Goal: Task Accomplishment & Management: Use online tool/utility

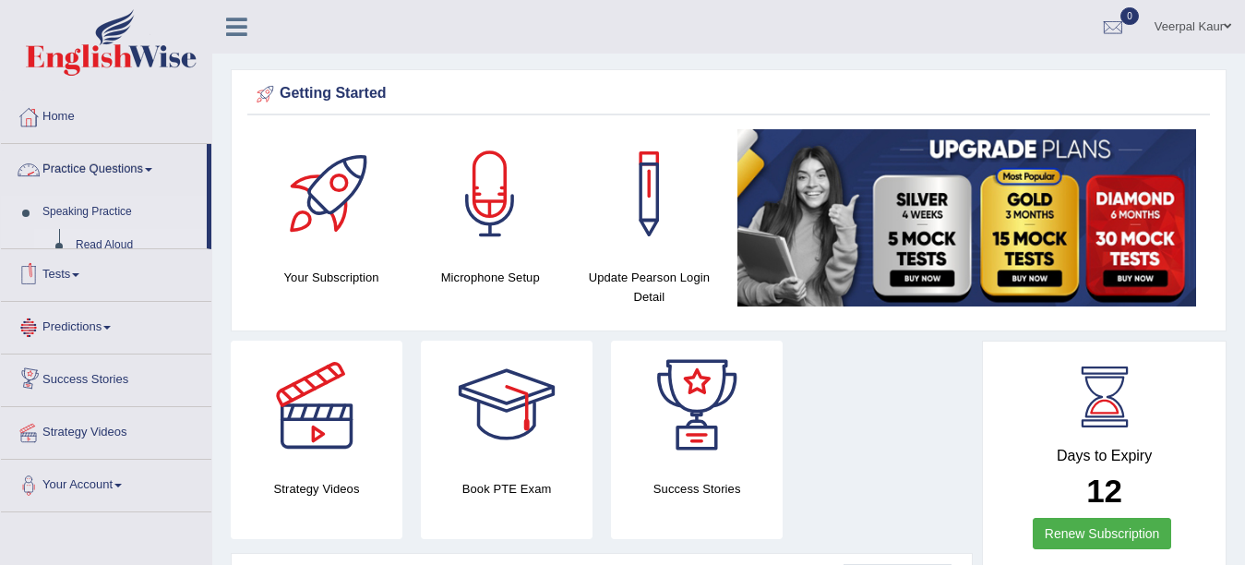
click at [124, 242] on link "Read Aloud" at bounding box center [136, 245] width 139 height 33
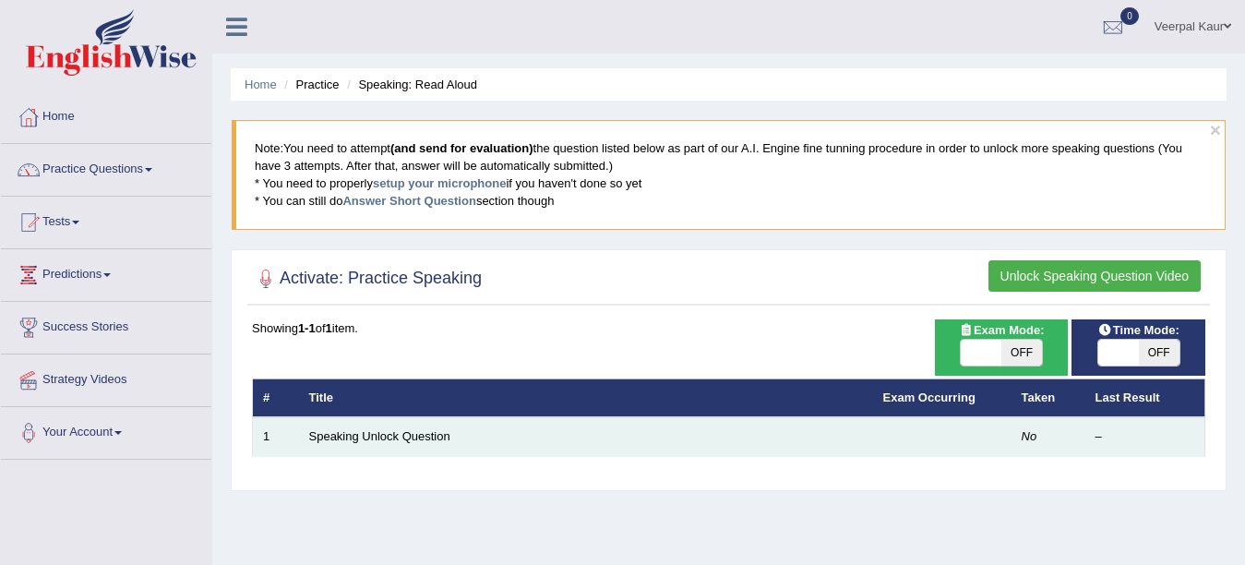
click at [871, 441] on td "Speaking Unlock Question" at bounding box center [586, 436] width 574 height 39
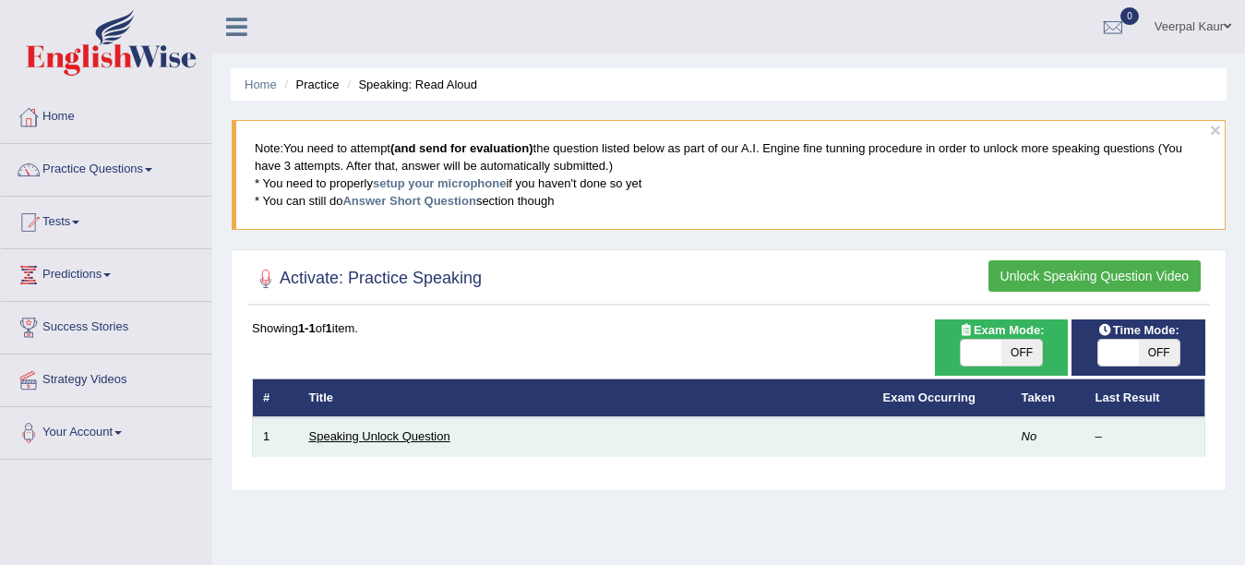
click at [335, 430] on link "Speaking Unlock Question" at bounding box center [379, 436] width 141 height 14
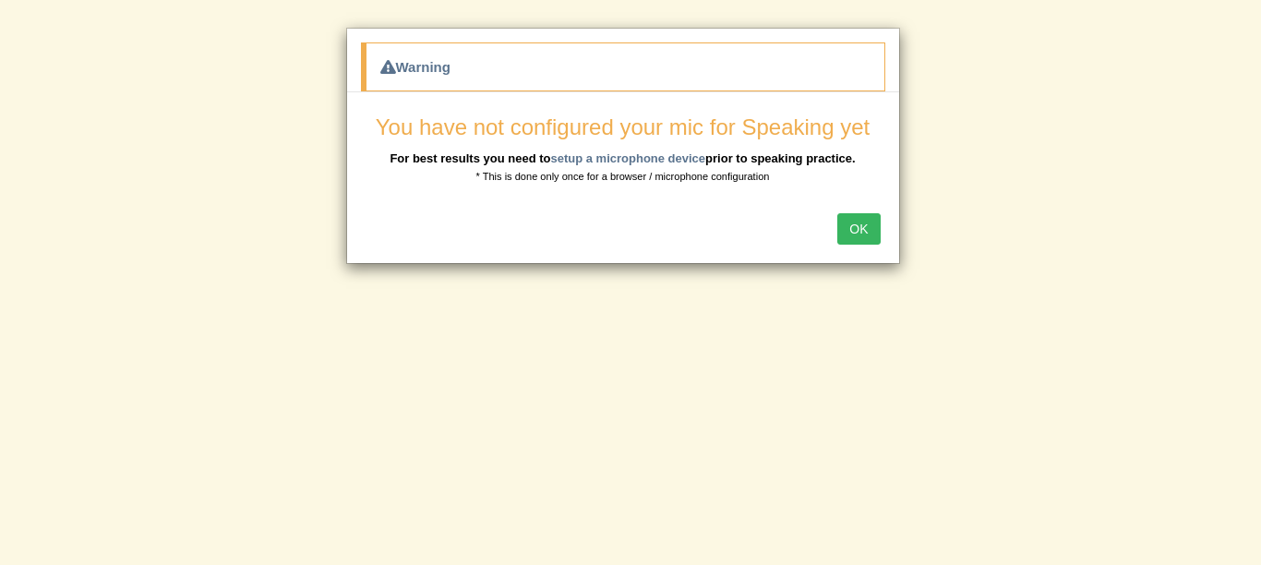
click at [866, 233] on button "OK" at bounding box center [858, 228] width 42 height 31
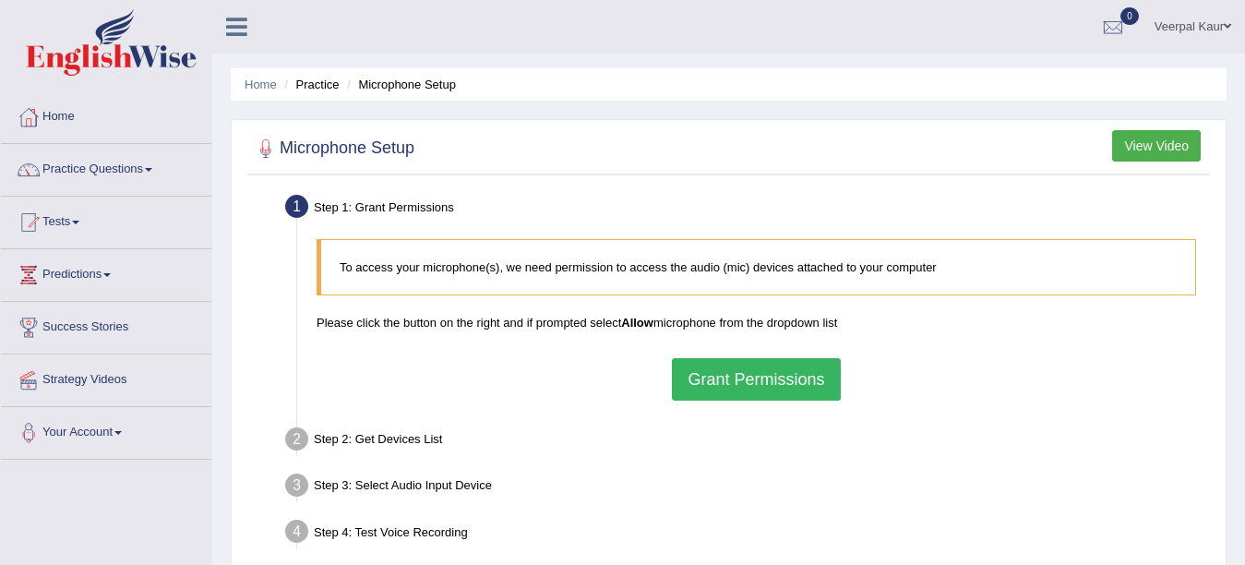
click at [755, 351] on div "To access your microphone(s), we need permission to access the audio (mic) devi…" at bounding box center [756, 320] width 898 height 180
click at [1213, 24] on link "Veerpal Kaur" at bounding box center [1193, 24] width 104 height 48
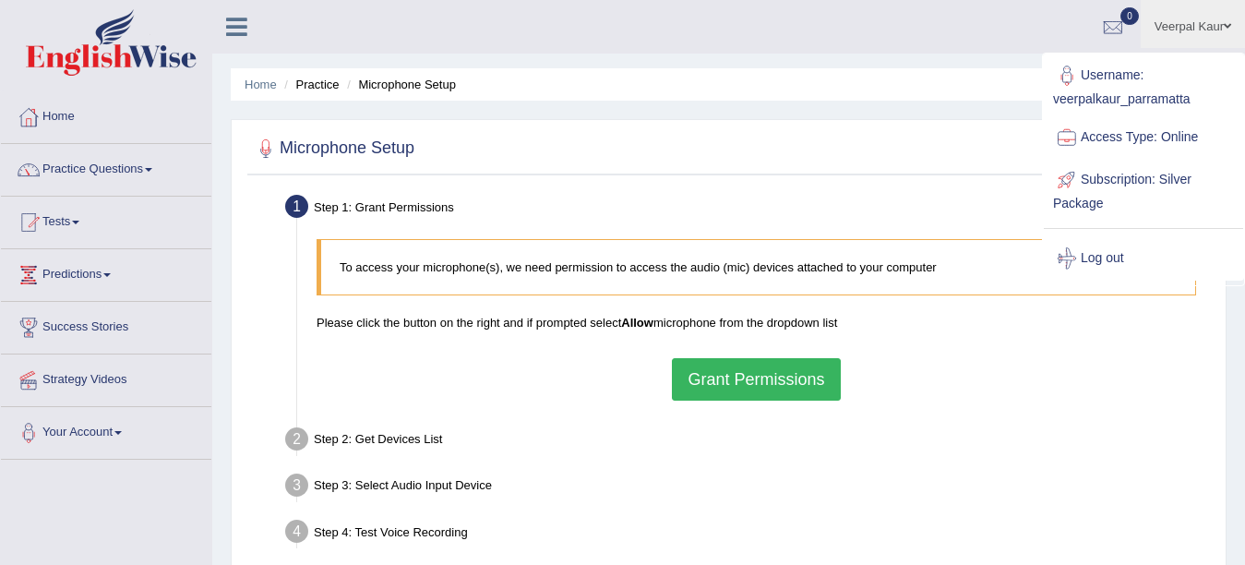
click at [794, 374] on button "Grant Permissions" at bounding box center [756, 379] width 168 height 42
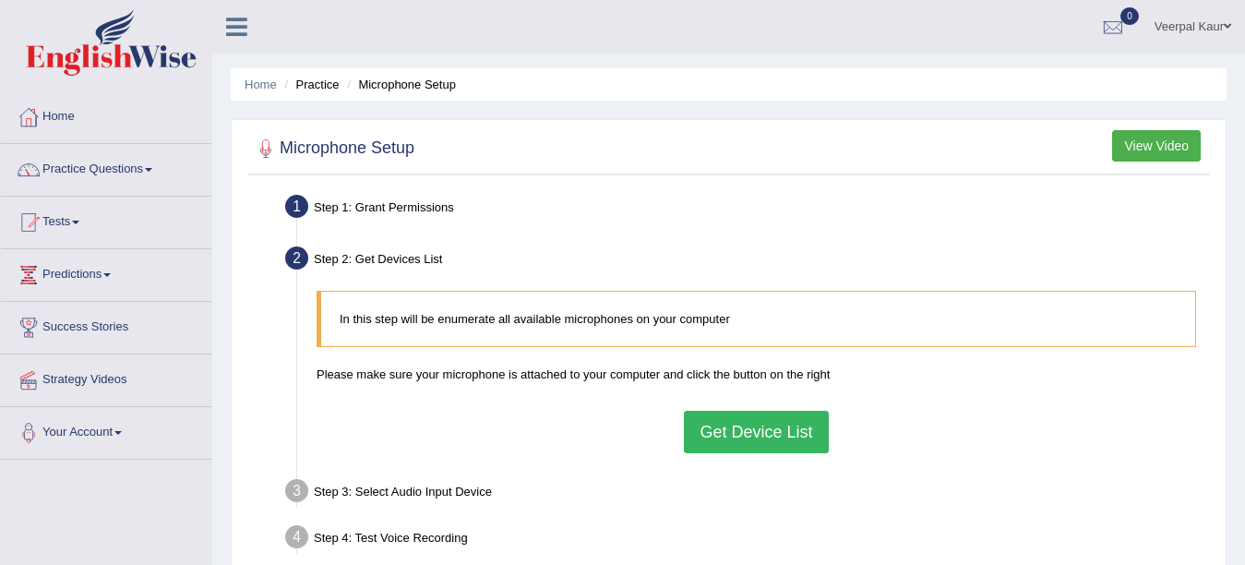
click at [742, 425] on button "Get Device List" at bounding box center [756, 432] width 144 height 42
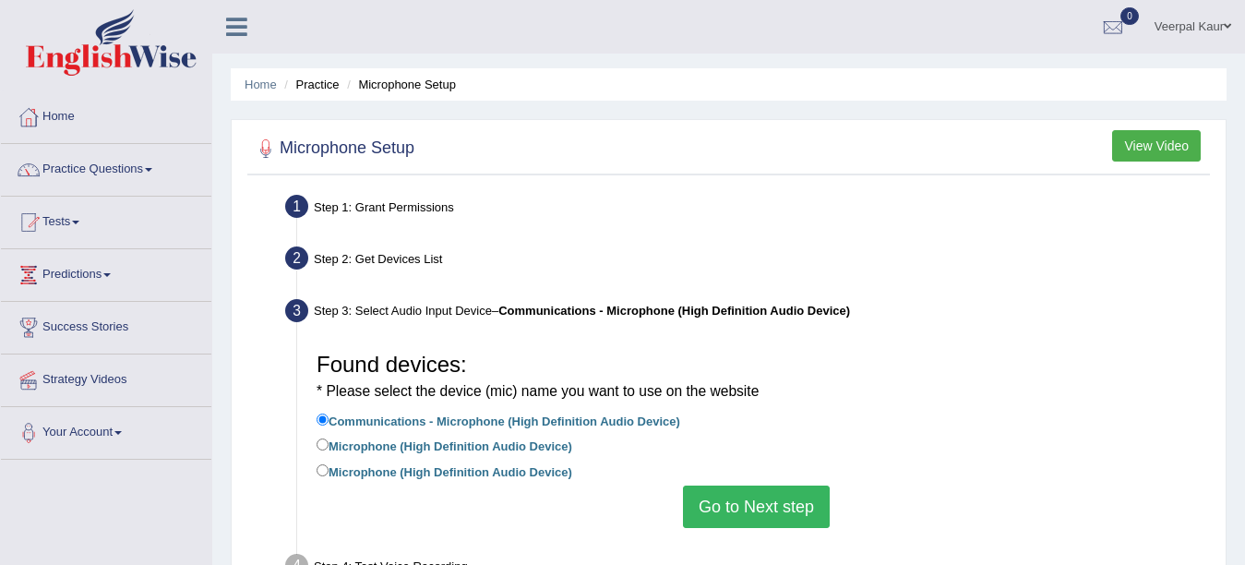
click at [723, 497] on button "Go to Next step" at bounding box center [756, 506] width 147 height 42
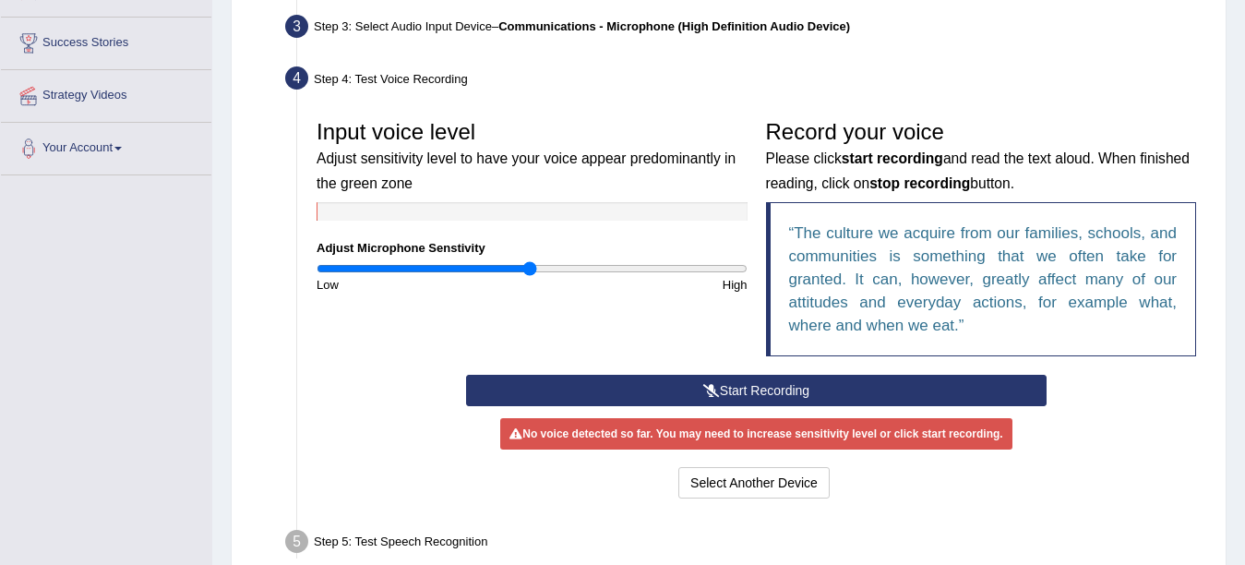
scroll to position [295, 0]
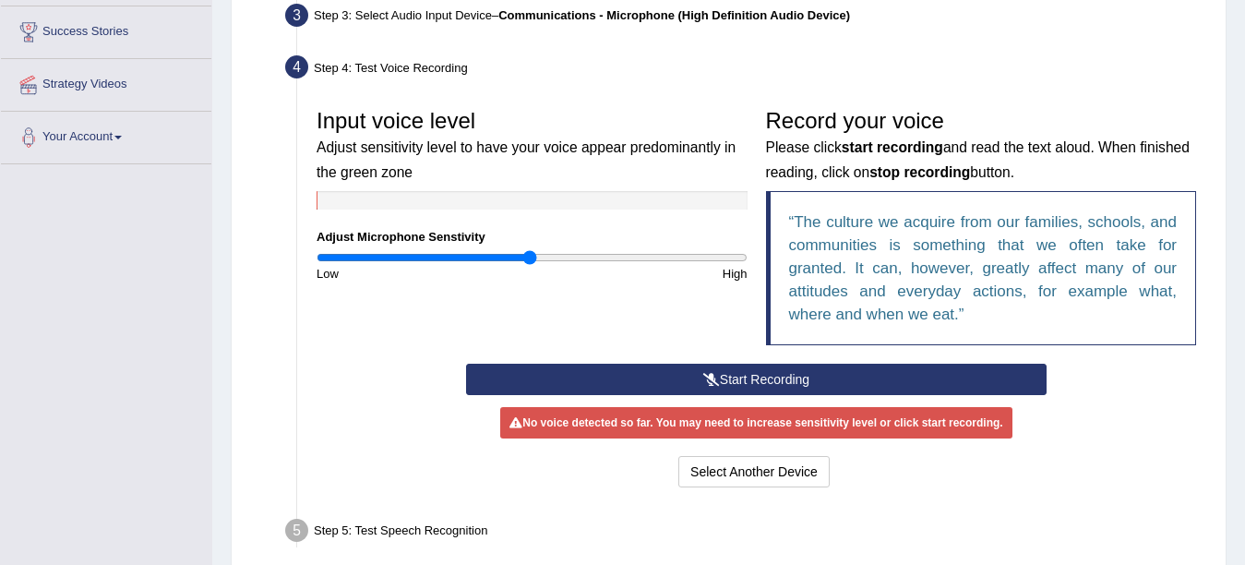
click at [625, 372] on button "Start Recording" at bounding box center [756, 379] width 581 height 31
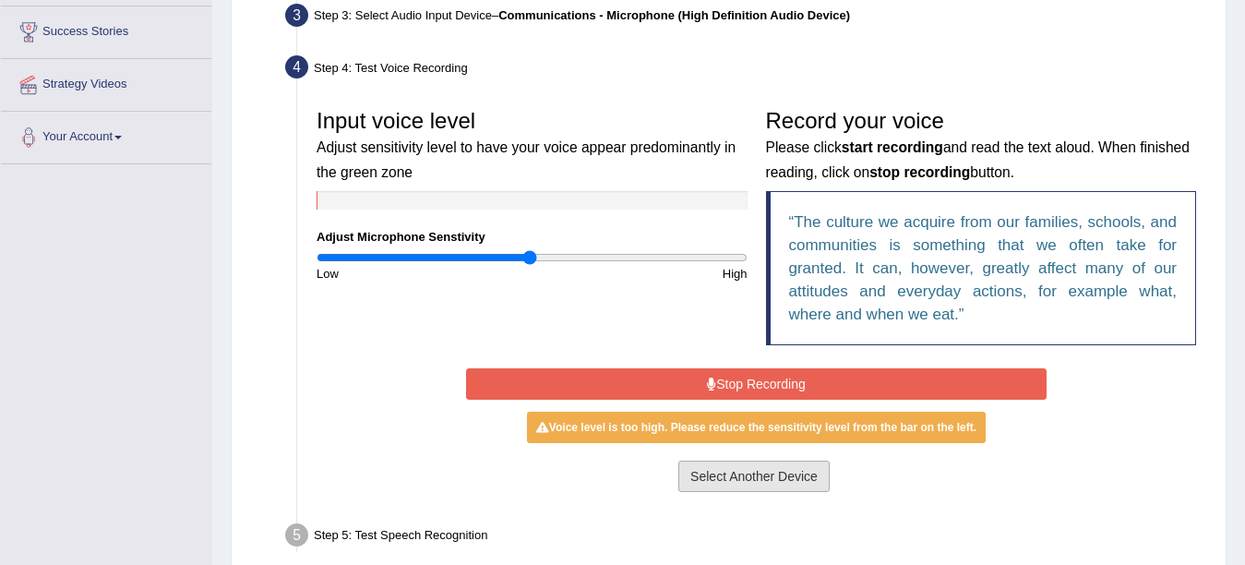
click at [748, 468] on button "Select Another Device" at bounding box center [753, 476] width 151 height 31
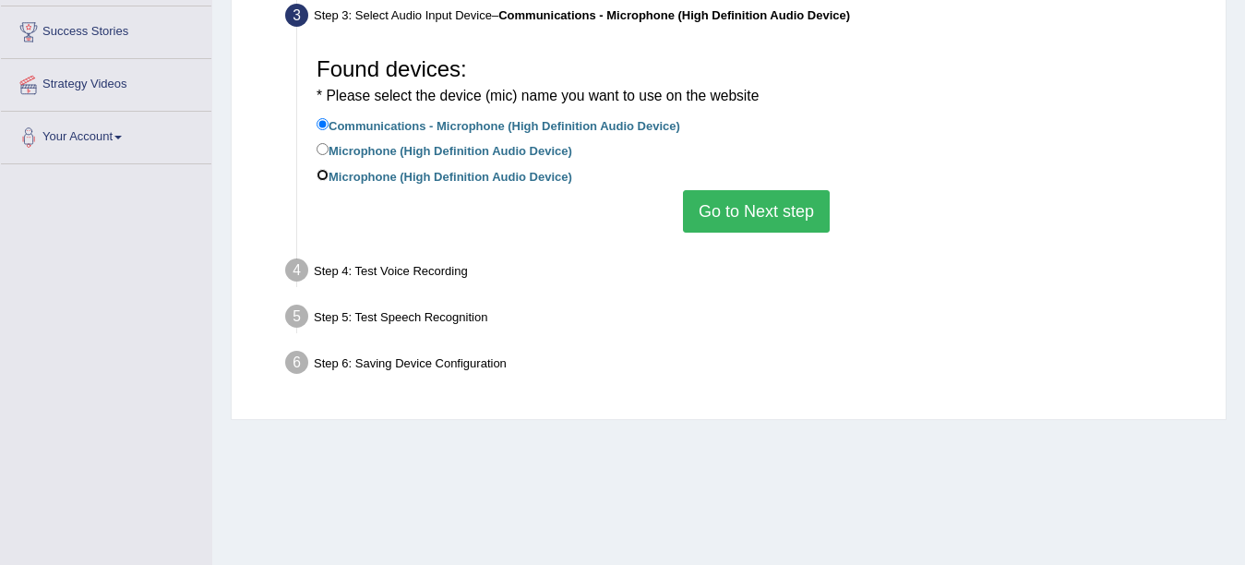
click at [322, 177] on input "Microphone (High Definition Audio Device)" at bounding box center [323, 175] width 12 height 12
radio input "true"
click at [719, 201] on button "Go to Next step" at bounding box center [756, 211] width 147 height 42
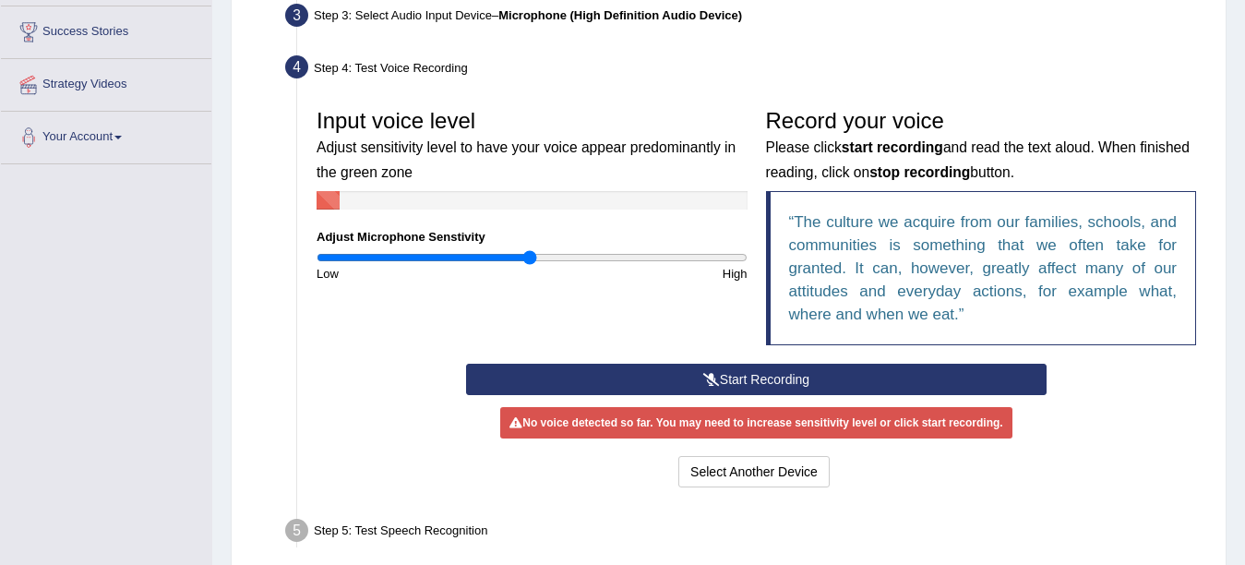
click at [727, 369] on button "Start Recording" at bounding box center [756, 379] width 581 height 31
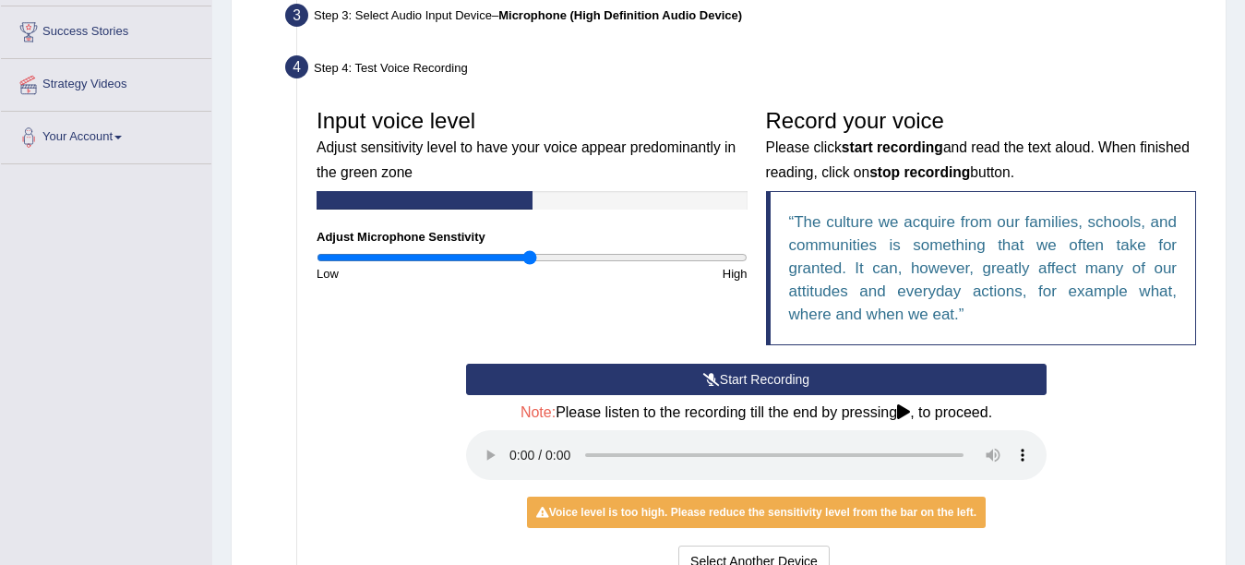
scroll to position [513, 0]
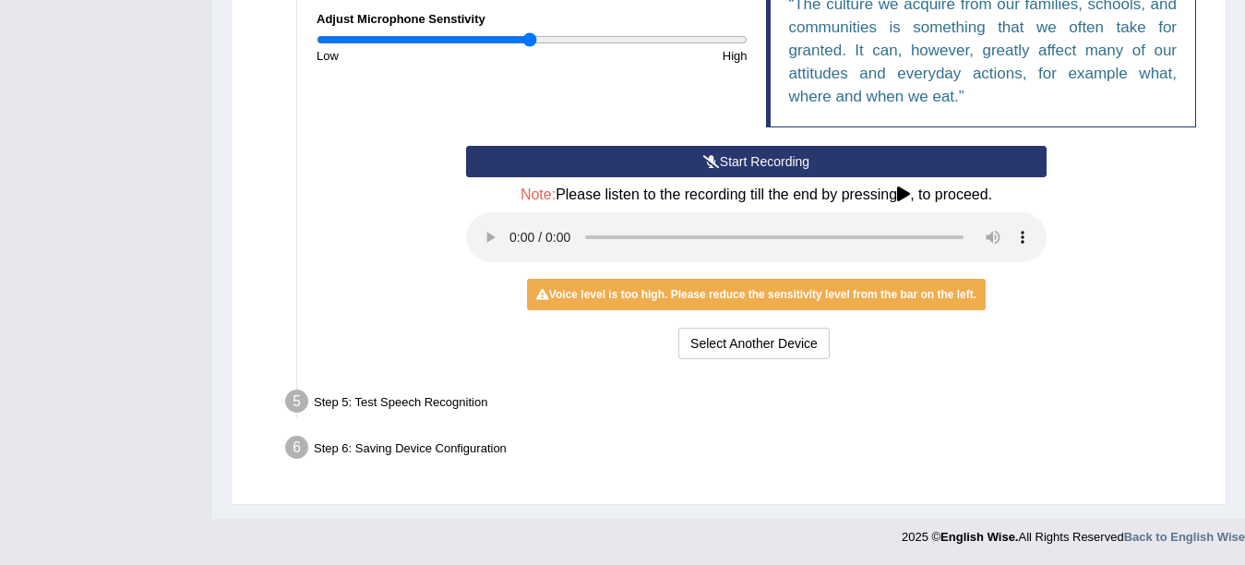
click at [404, 395] on div "Step 5: Test Speech Recognition" at bounding box center [747, 404] width 940 height 41
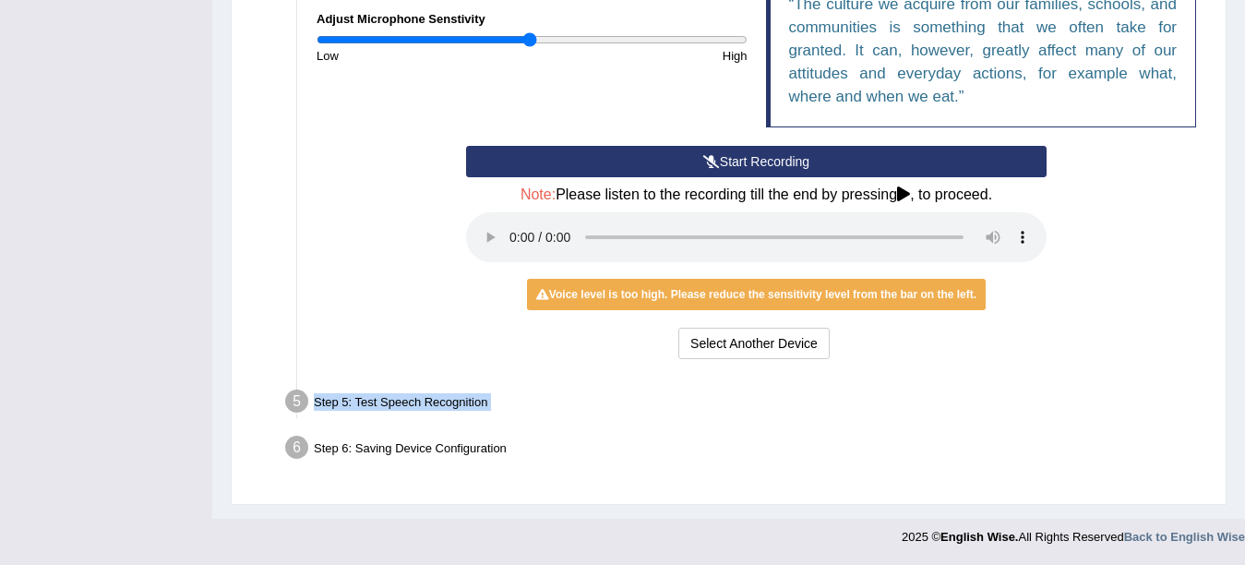
click at [404, 395] on div "Step 5: Test Speech Recognition" at bounding box center [747, 404] width 940 height 41
click at [903, 191] on icon at bounding box center [903, 193] width 13 height 15
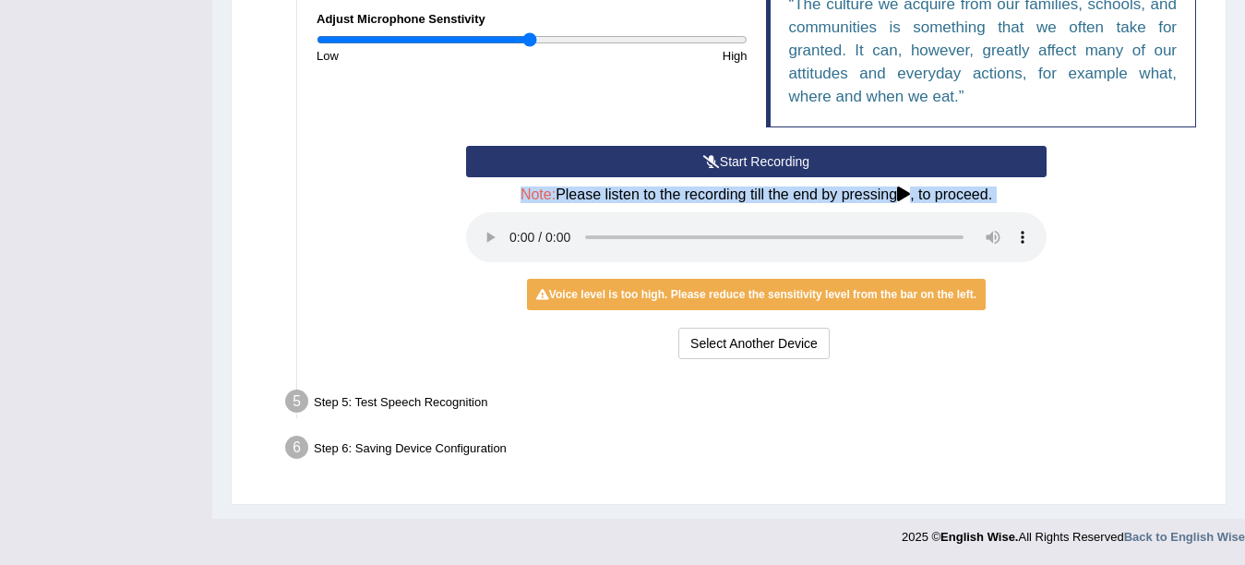
click at [903, 191] on icon at bounding box center [903, 193] width 13 height 15
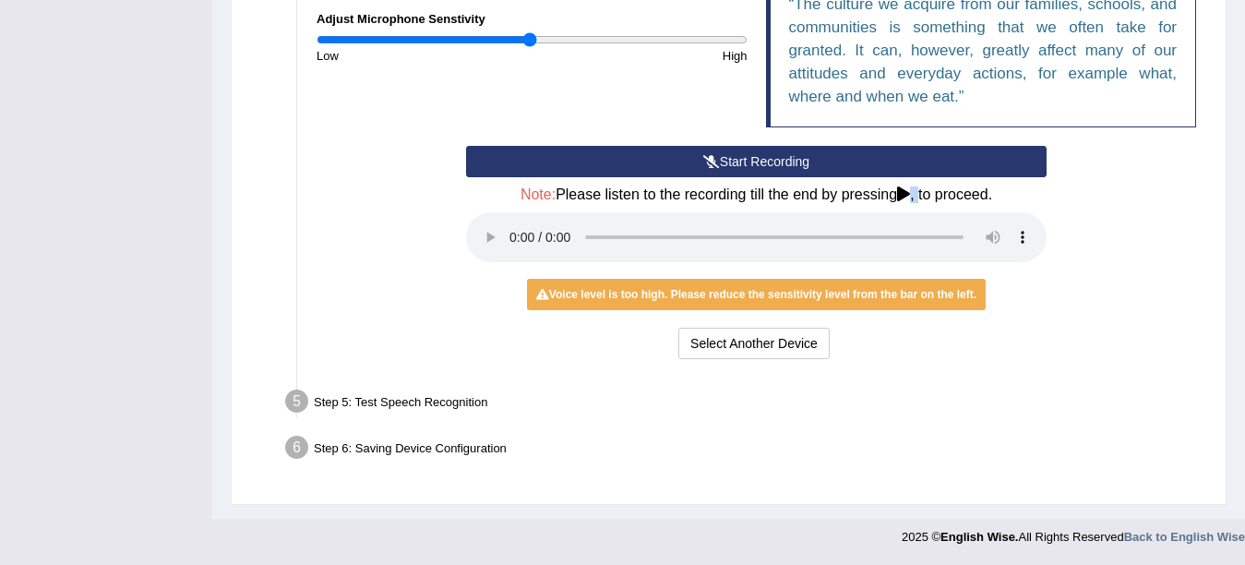
click at [903, 192] on icon at bounding box center [903, 193] width 13 height 15
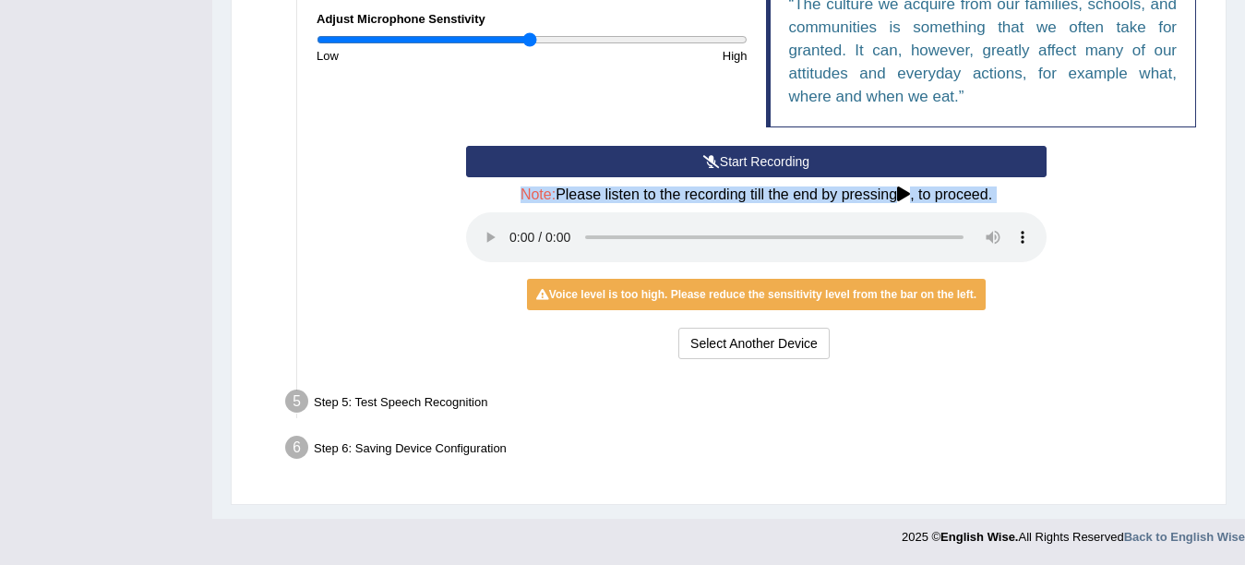
click at [903, 192] on icon at bounding box center [903, 193] width 13 height 15
click at [1114, 222] on div "Start Recording Stop Recording Note: Please listen to the recording till the en…" at bounding box center [756, 255] width 898 height 218
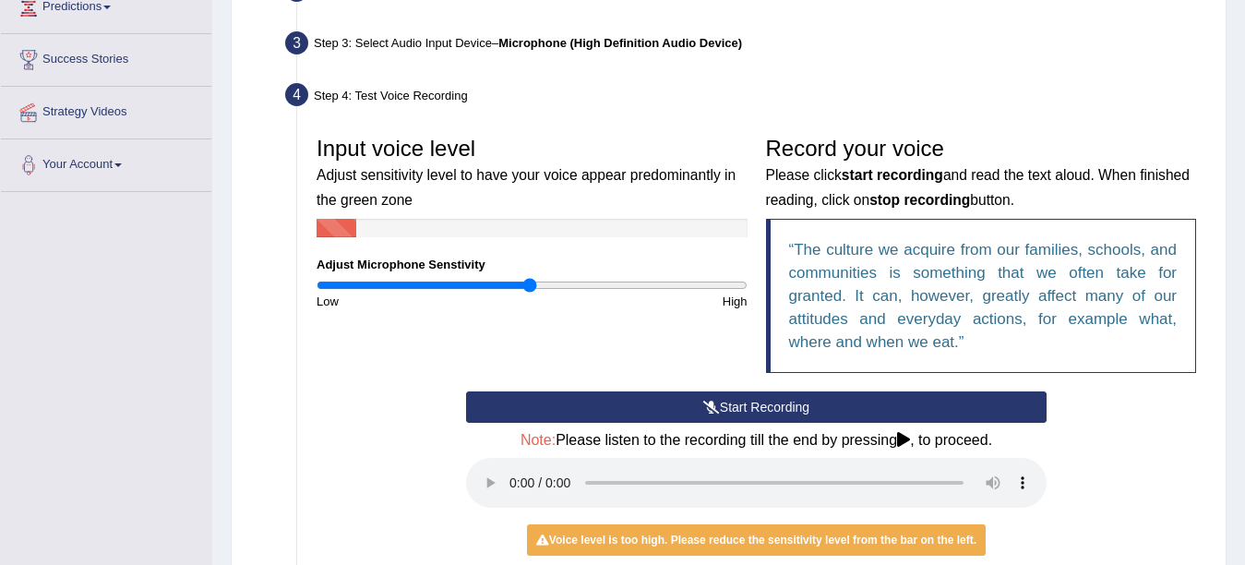
scroll to position [255, 0]
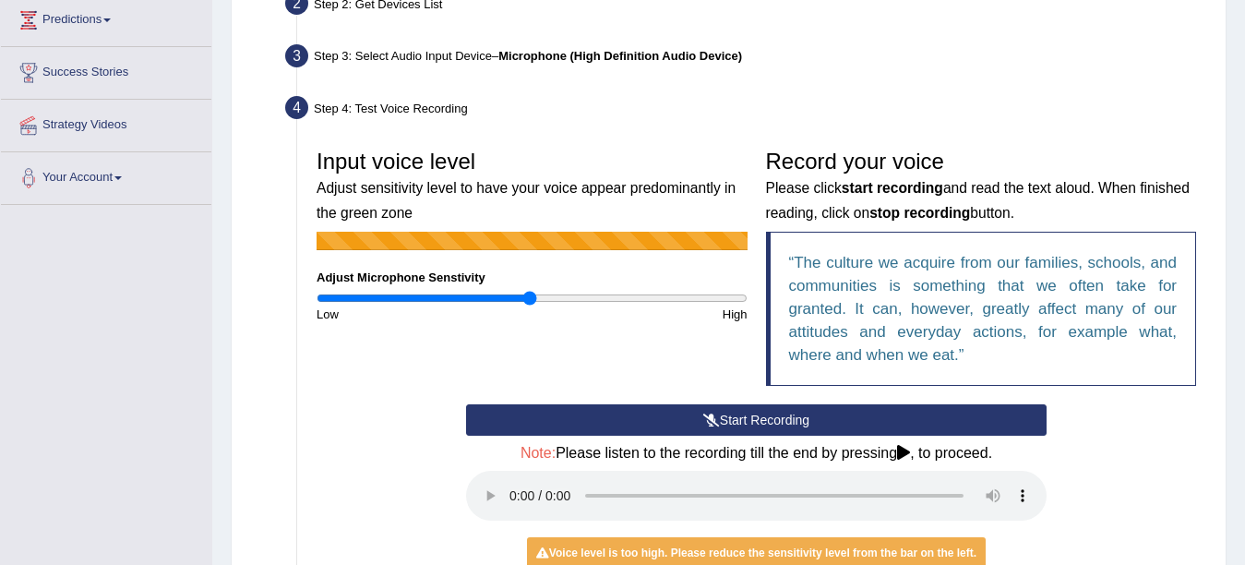
click at [778, 422] on button "Start Recording" at bounding box center [756, 419] width 581 height 31
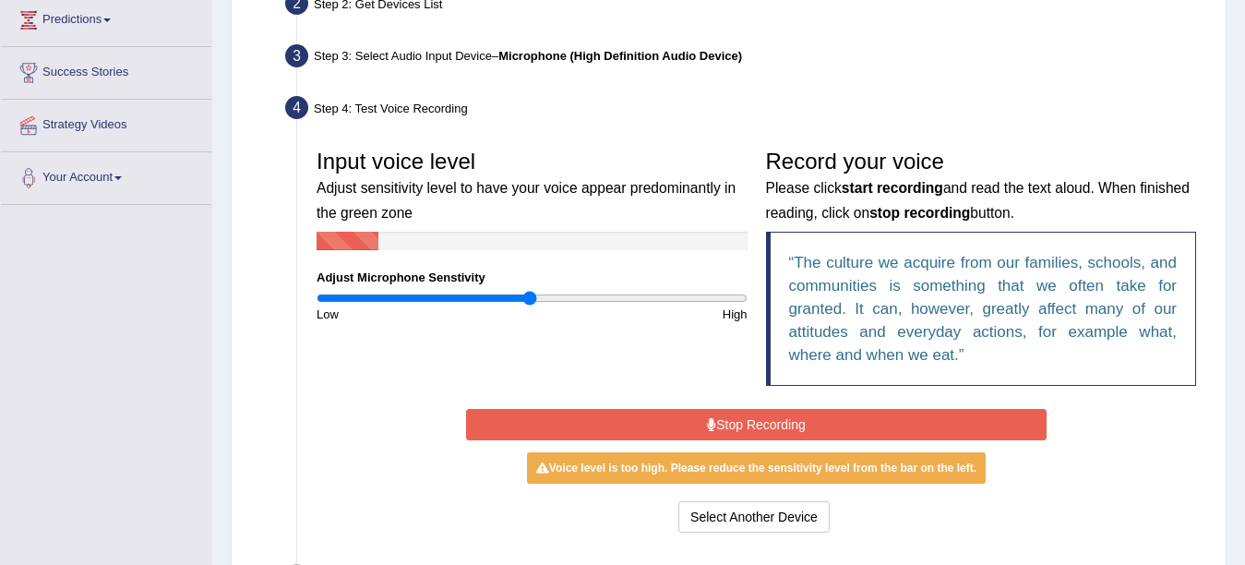
click at [777, 422] on button "Stop Recording" at bounding box center [756, 424] width 581 height 31
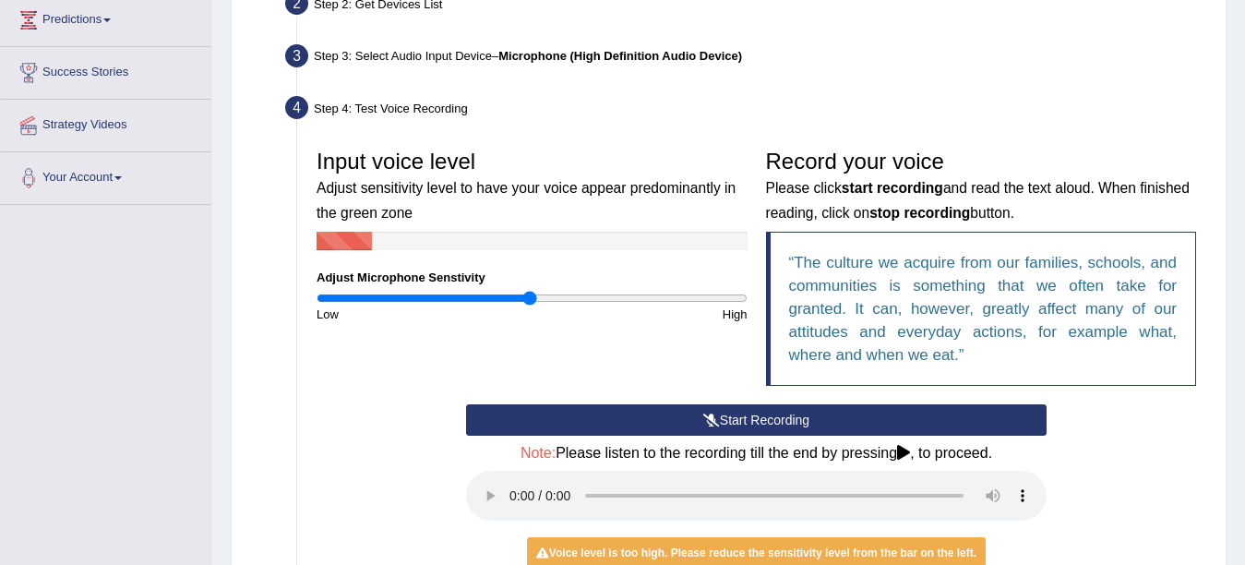
click at [777, 423] on button "Start Recording" at bounding box center [756, 419] width 581 height 31
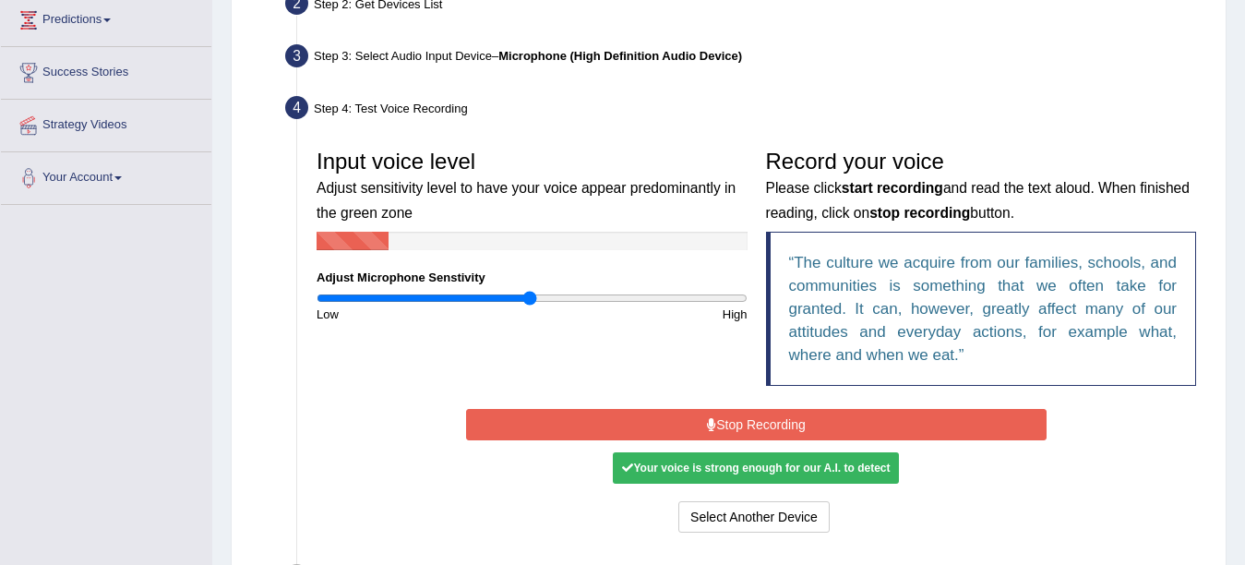
click at [777, 423] on button "Stop Recording" at bounding box center [756, 424] width 581 height 31
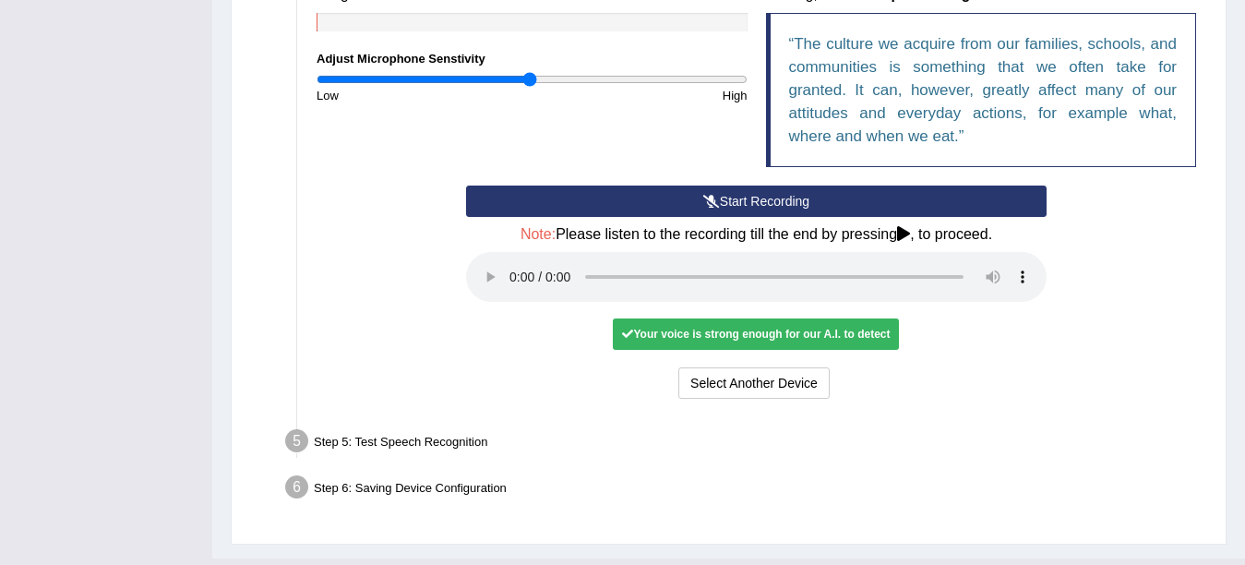
scroll to position [513, 0]
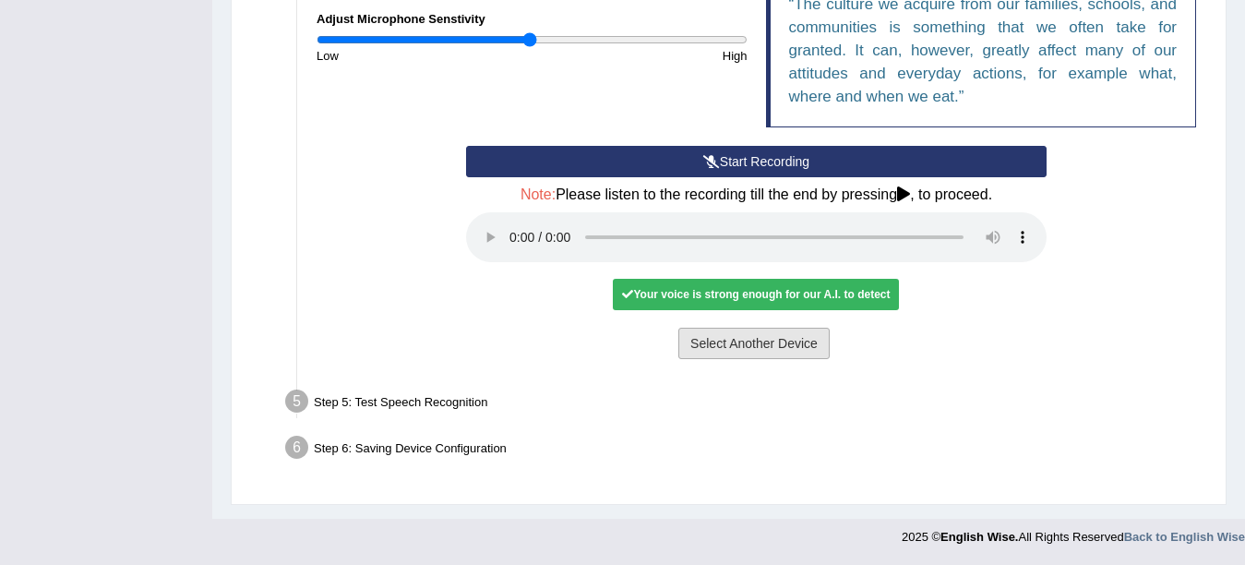
click at [727, 349] on button "Select Another Device" at bounding box center [753, 343] width 151 height 31
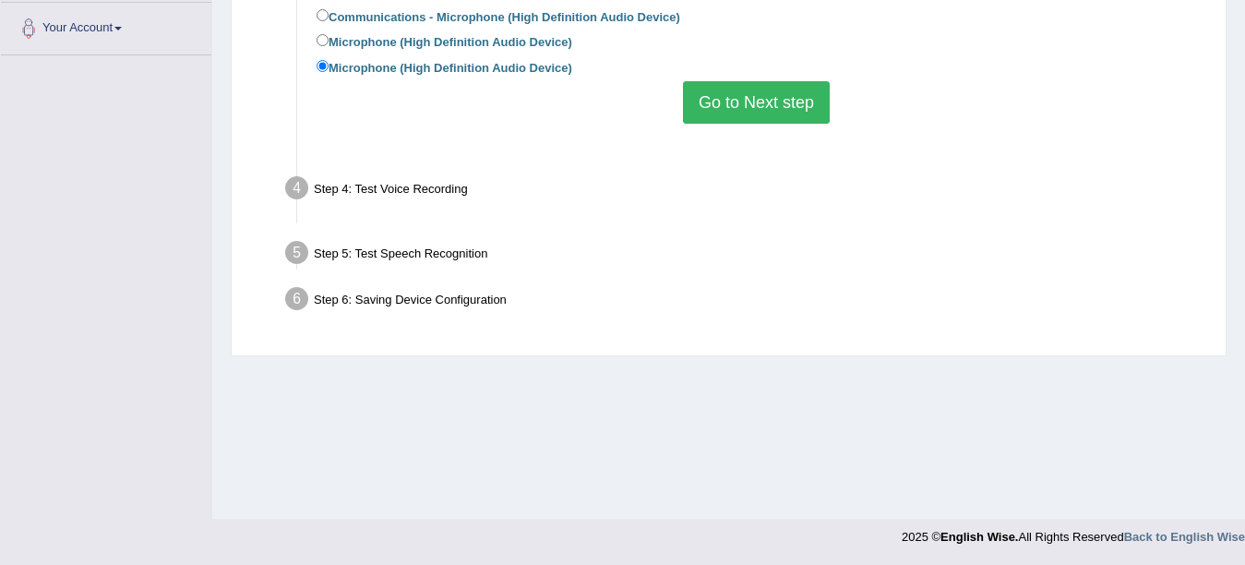
scroll to position [404, 0]
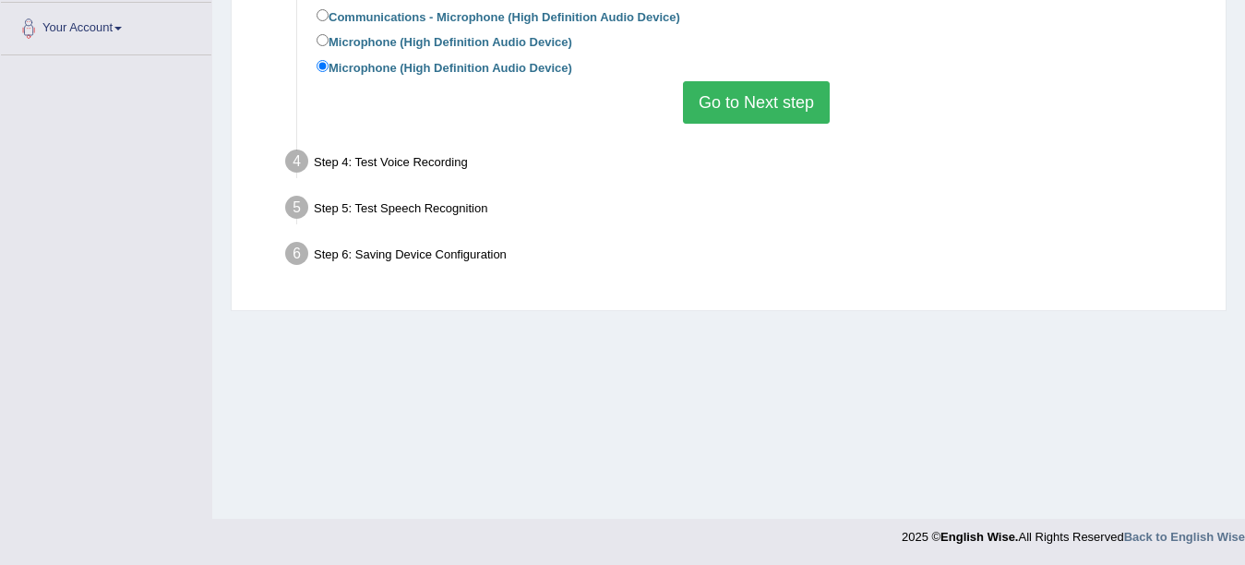
click at [751, 111] on button "Go to Next step" at bounding box center [756, 102] width 147 height 42
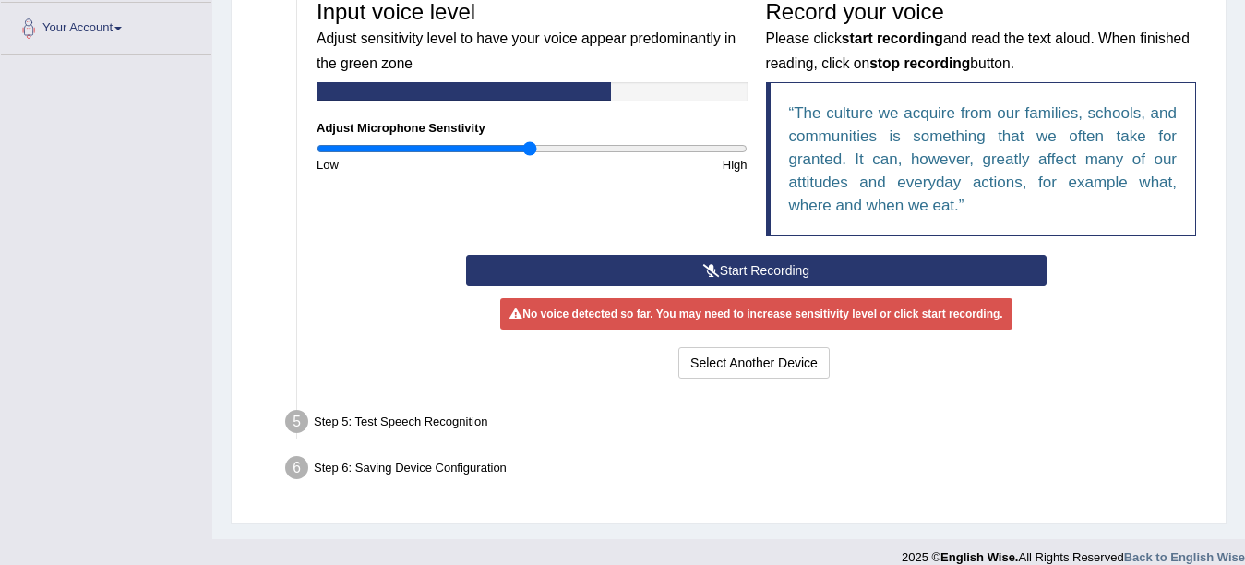
click at [700, 274] on button "Start Recording" at bounding box center [756, 270] width 581 height 31
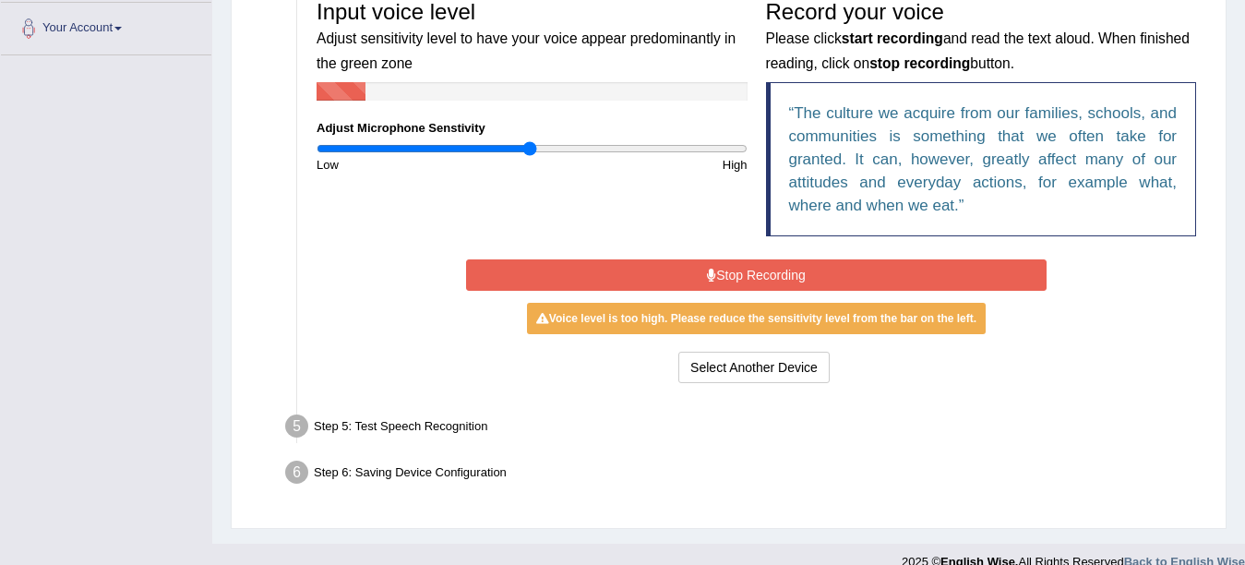
click at [700, 272] on button "Stop Recording" at bounding box center [756, 274] width 581 height 31
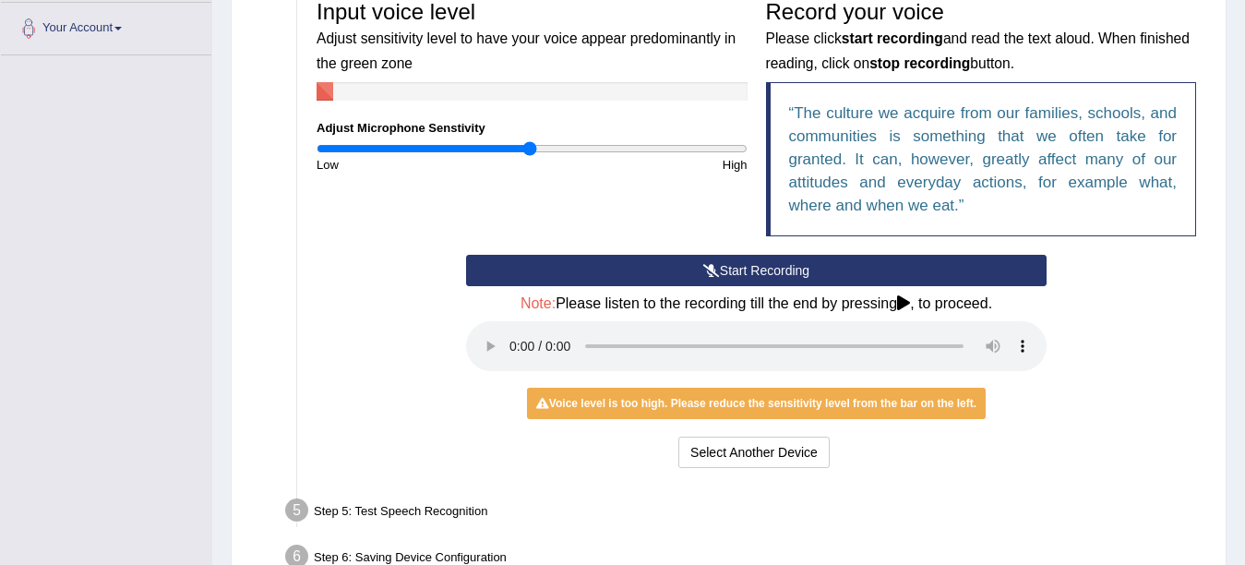
click at [700, 271] on button "Start Recording" at bounding box center [756, 270] width 581 height 31
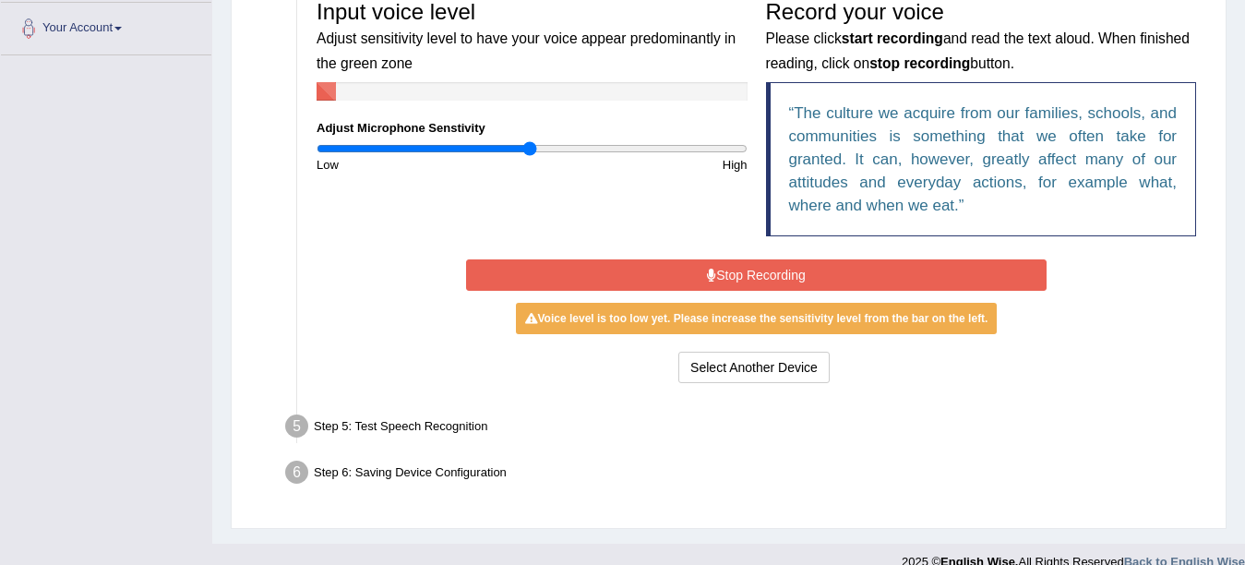
click at [700, 272] on button "Stop Recording" at bounding box center [756, 274] width 581 height 31
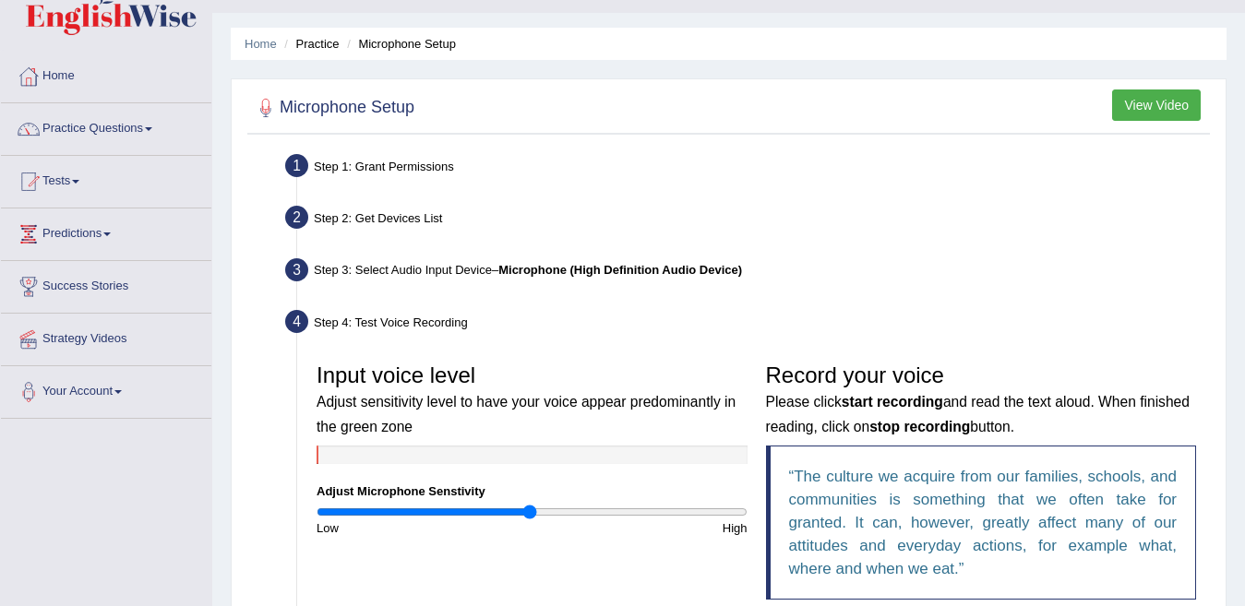
scroll to position [0, 0]
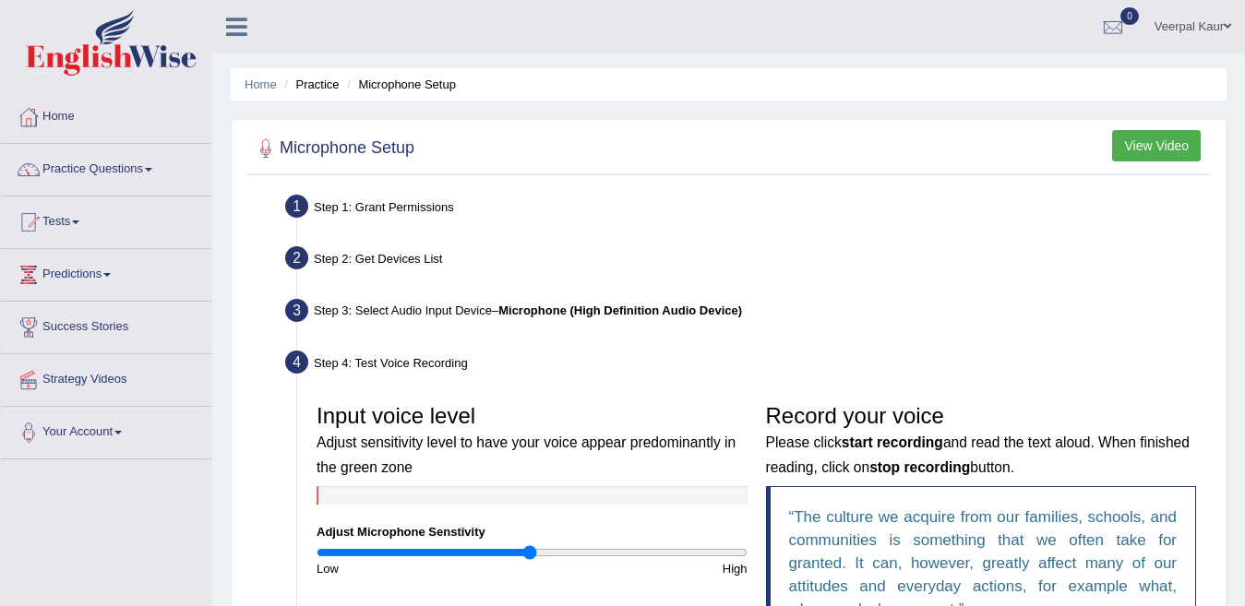
click at [220, 28] on link at bounding box center [236, 25] width 49 height 28
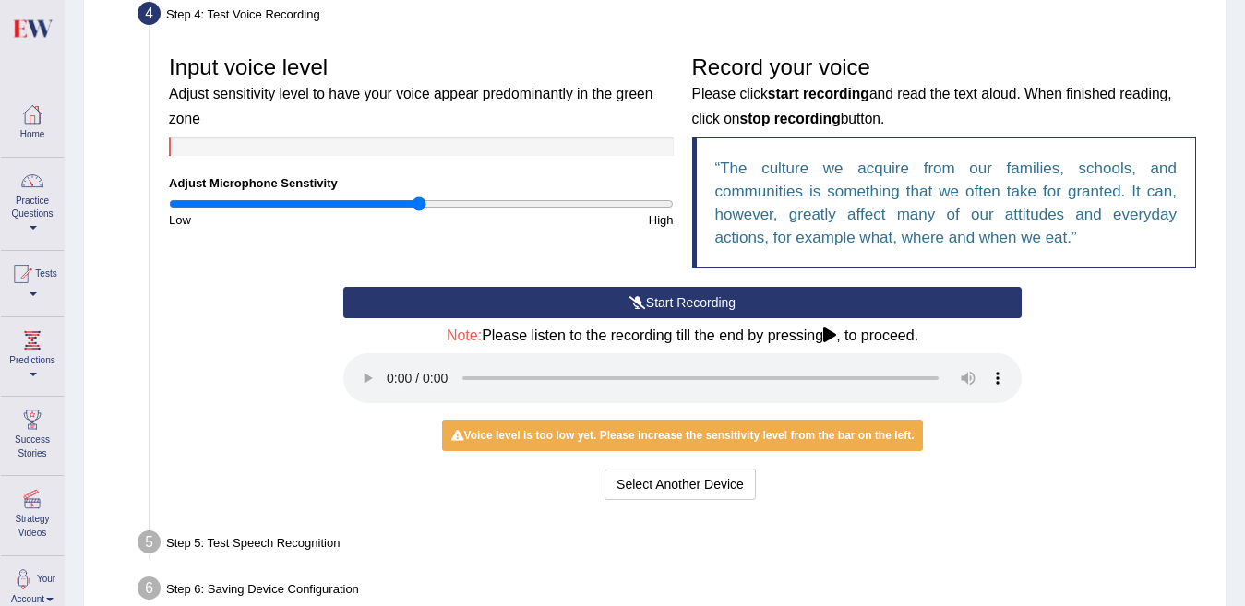
scroll to position [458, 0]
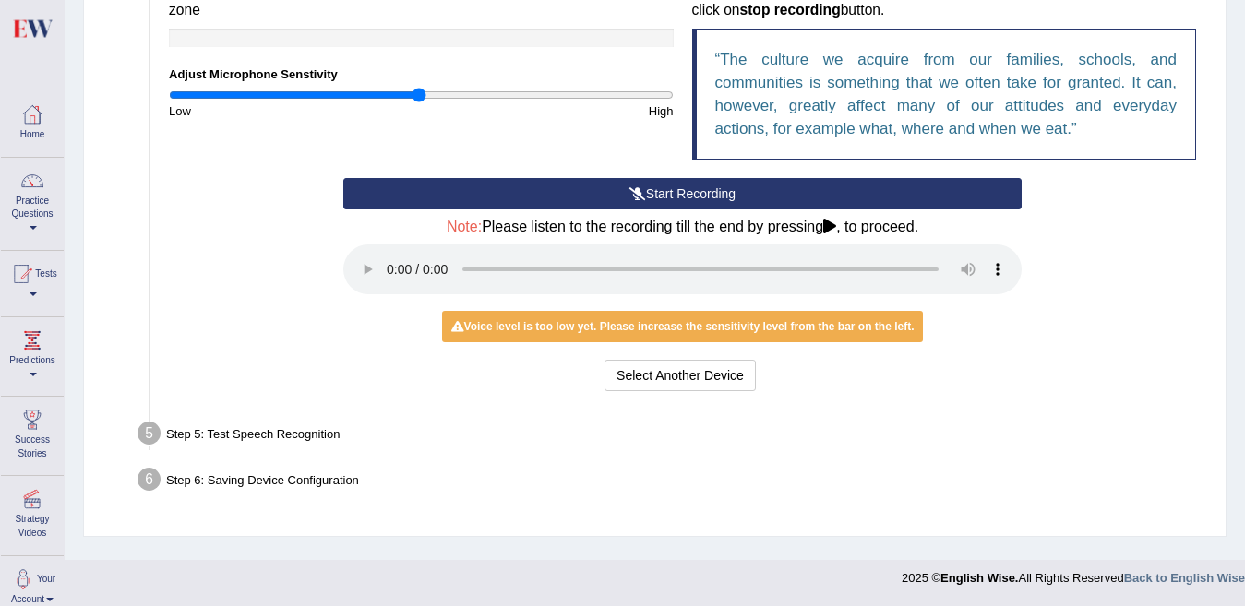
click at [48, 564] on link "Your Account" at bounding box center [32, 587] width 63 height 60
click at [48, 564] on link "Your Account" at bounding box center [30, 593] width 58 height 73
click at [190, 351] on div "Start Recording Stop Recording Note: Please listen to the recording till the en…" at bounding box center [683, 287] width 1046 height 218
click at [682, 192] on button "Start Recording" at bounding box center [682, 193] width 678 height 31
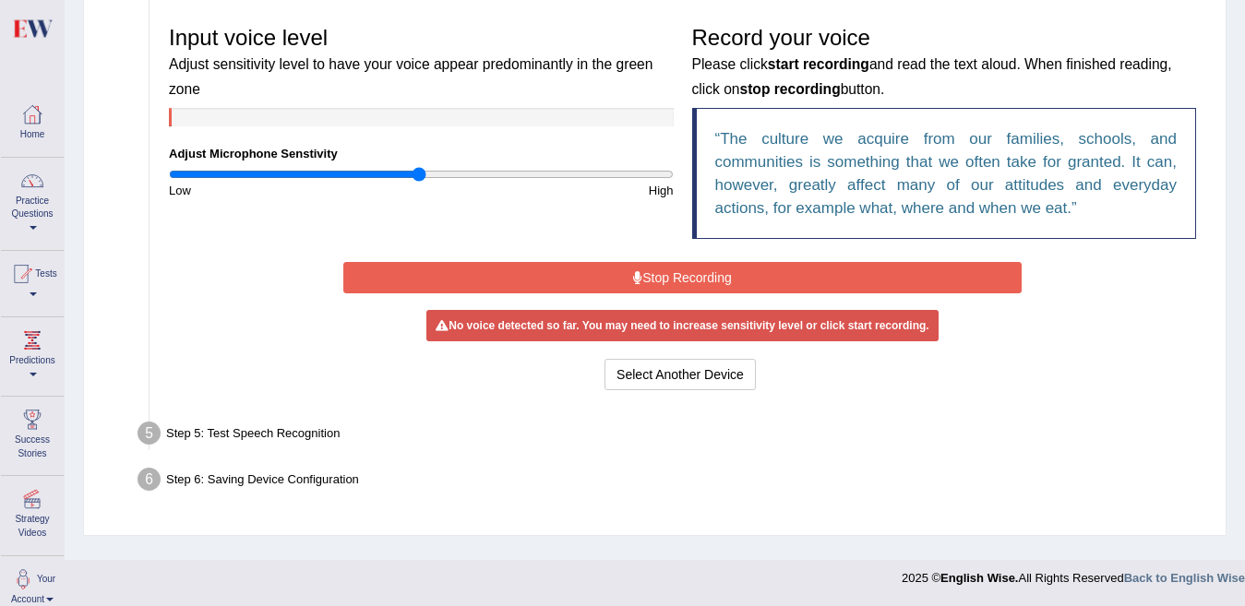
scroll to position [374, 0]
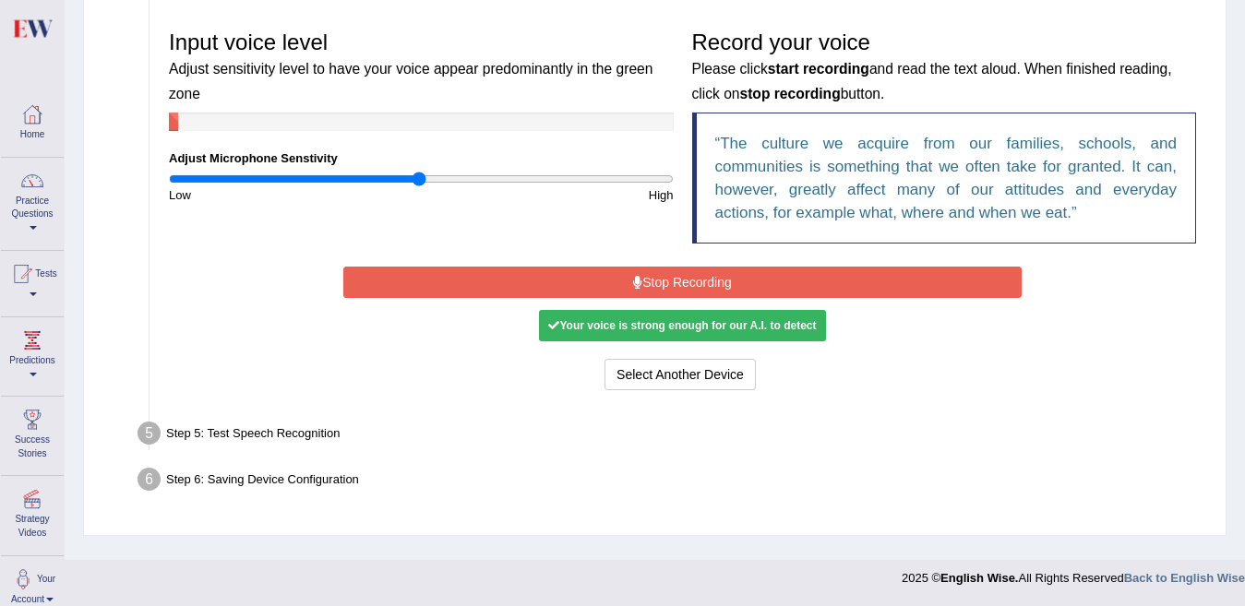
drag, startPoint x: 606, startPoint y: 331, endPoint x: 485, endPoint y: 418, distance: 149.6
click at [485, 418] on div "Step 5: Test Speech Recognition" at bounding box center [673, 436] width 1088 height 41
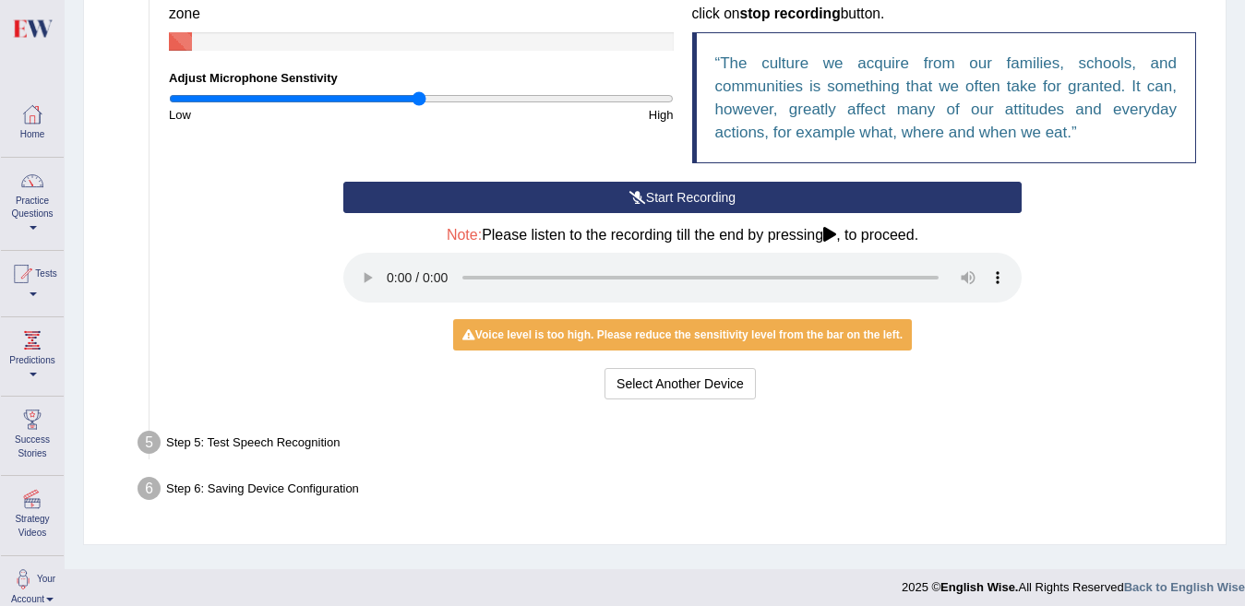
scroll to position [456, 0]
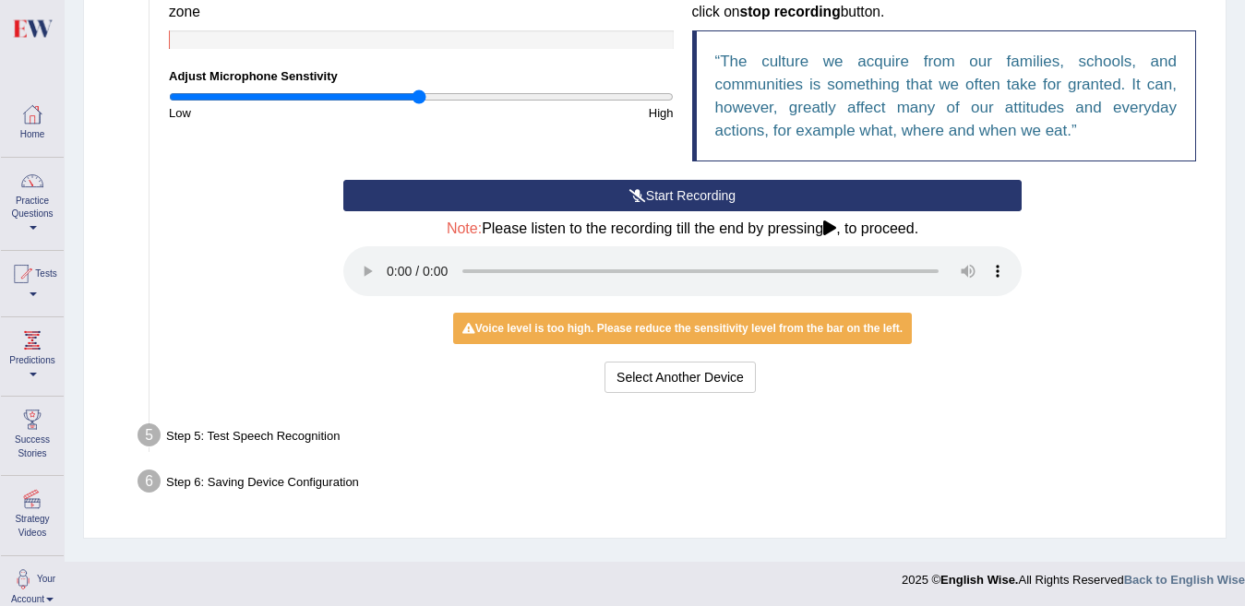
drag, startPoint x: 590, startPoint y: 400, endPoint x: 438, endPoint y: 461, distance: 163.2
click at [438, 461] on ul "Step 1: Grant Permissions To access your microphone(s), we need permission to a…" at bounding box center [654, 119] width 1101 height 772
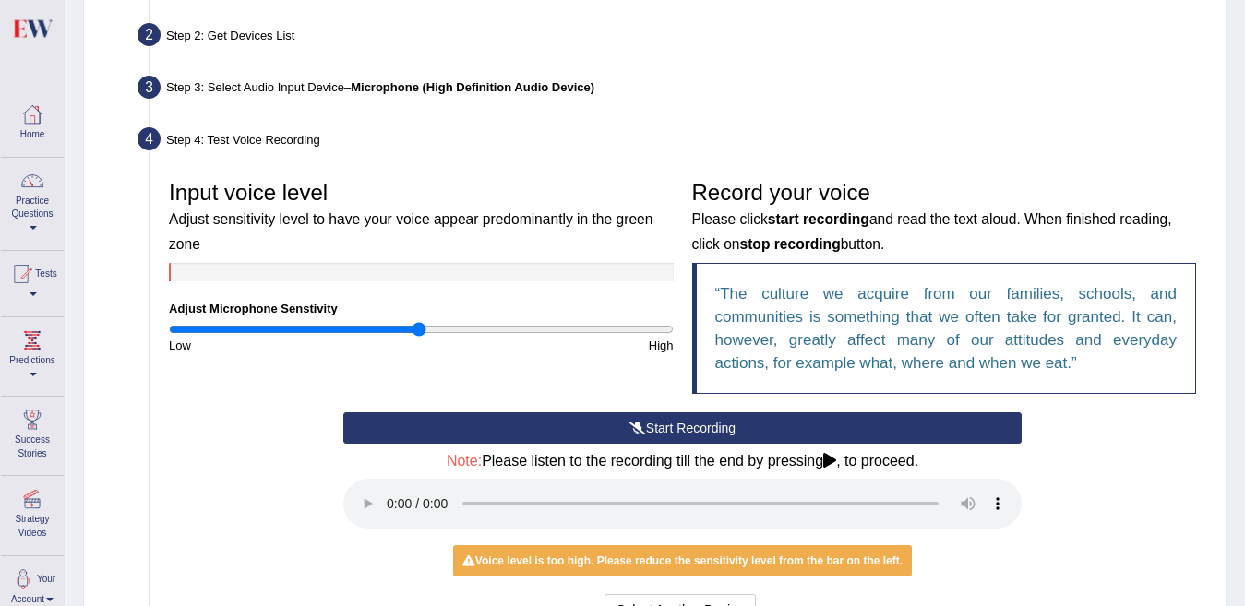
scroll to position [234, 0]
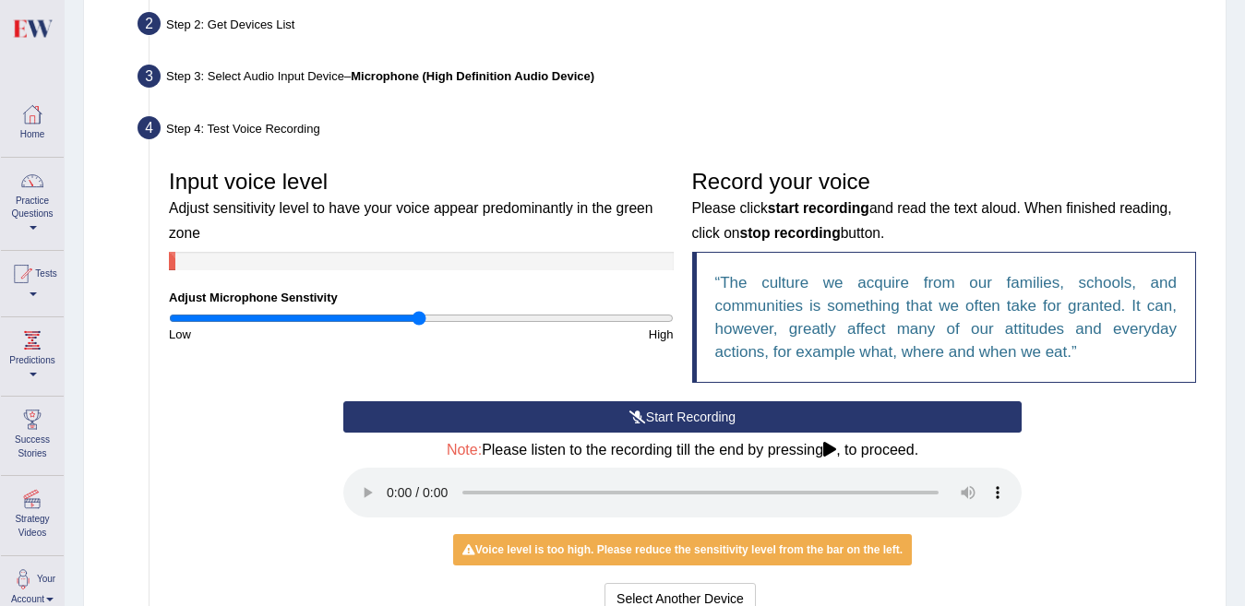
click at [805, 411] on button "Start Recording" at bounding box center [682, 416] width 678 height 31
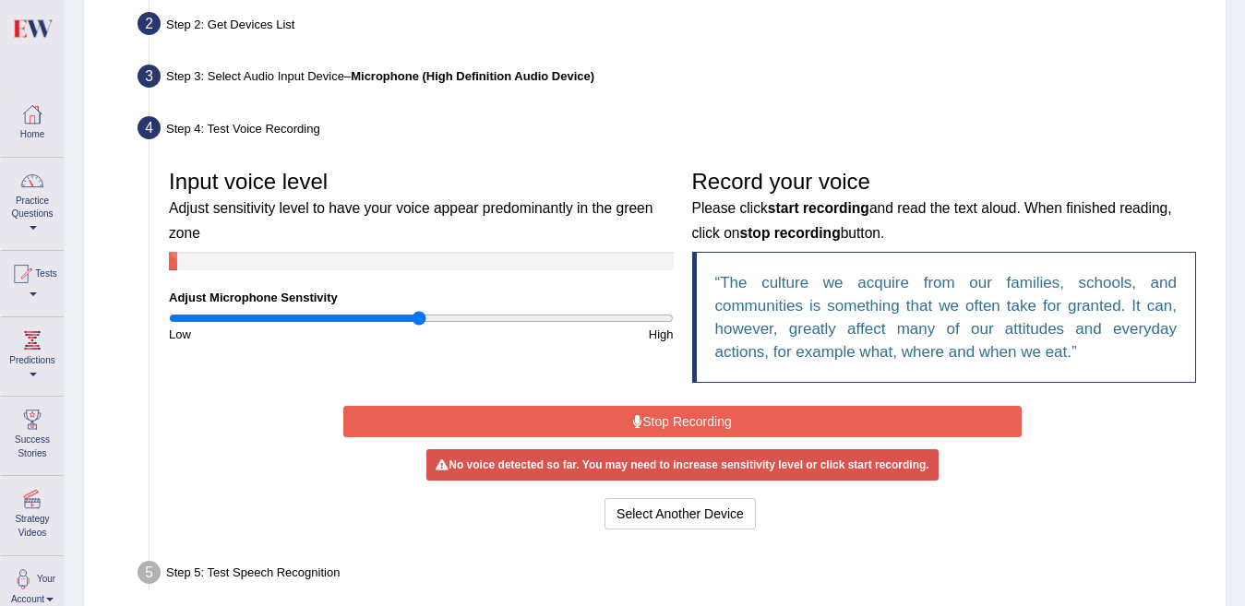
click at [805, 411] on button "Stop Recording" at bounding box center [682, 421] width 678 height 31
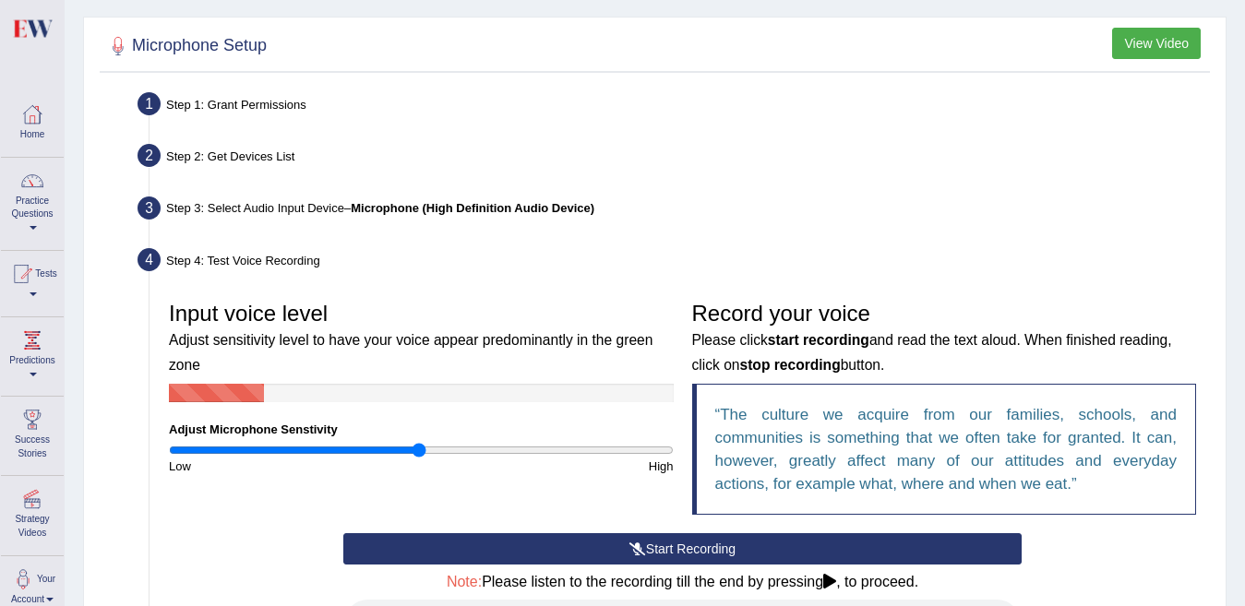
scroll to position [94, 0]
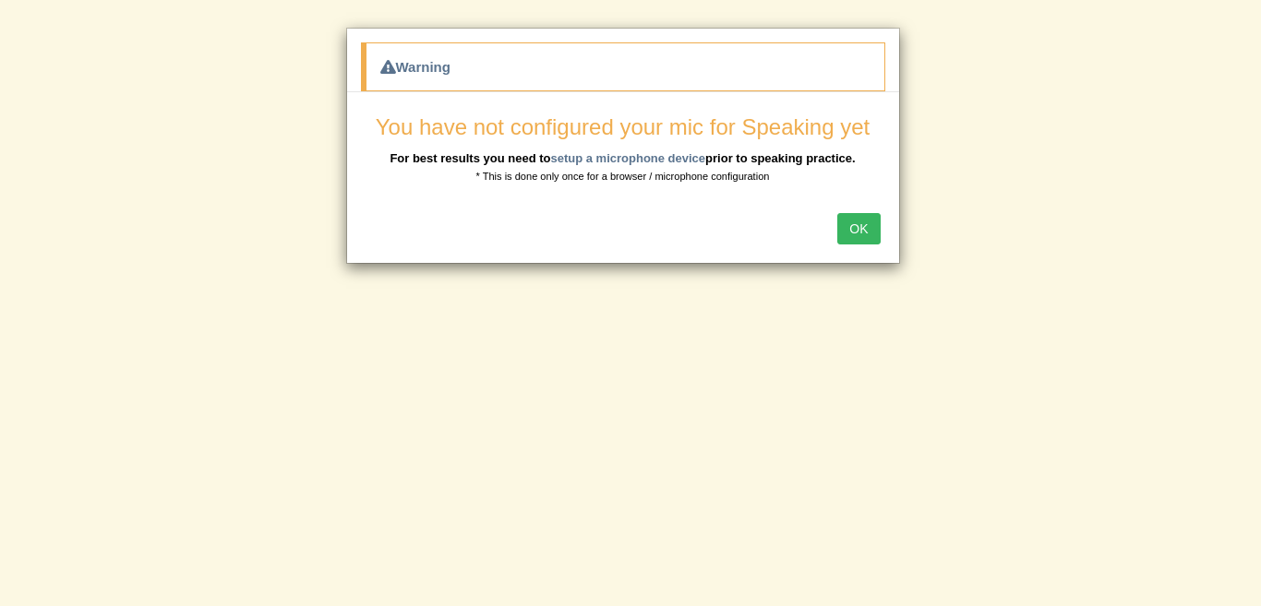
click at [869, 224] on button "OK" at bounding box center [858, 228] width 42 height 31
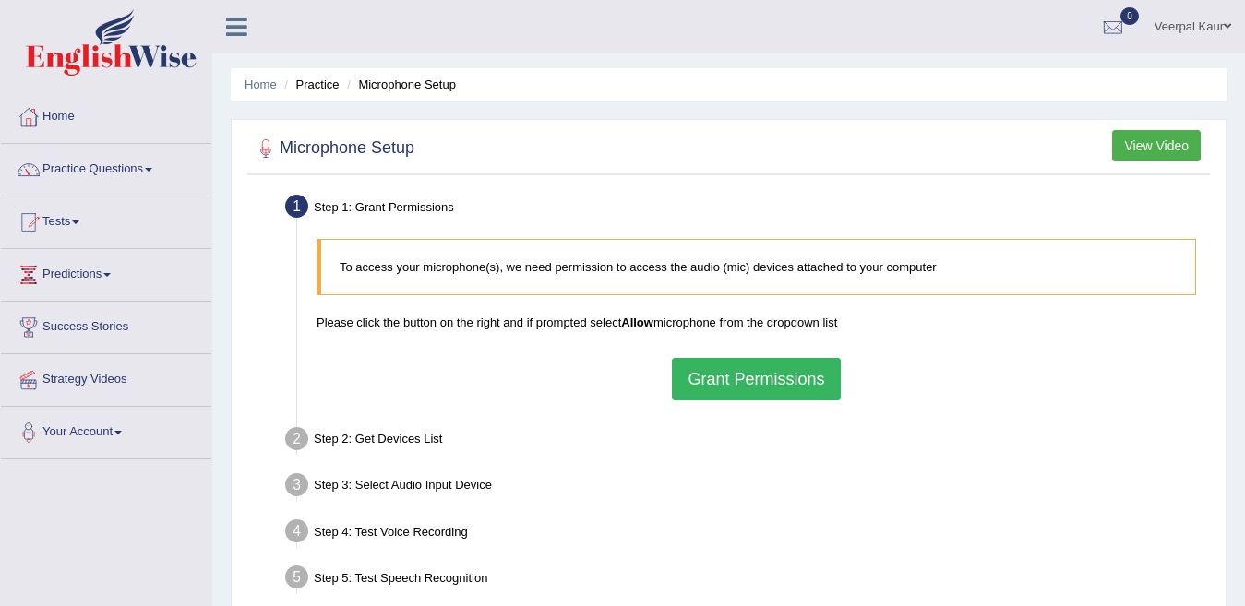
click at [822, 501] on div "Step 3: Select Audio Input Device –" at bounding box center [747, 488] width 940 height 41
click at [775, 384] on button "Grant Permissions" at bounding box center [756, 379] width 168 height 42
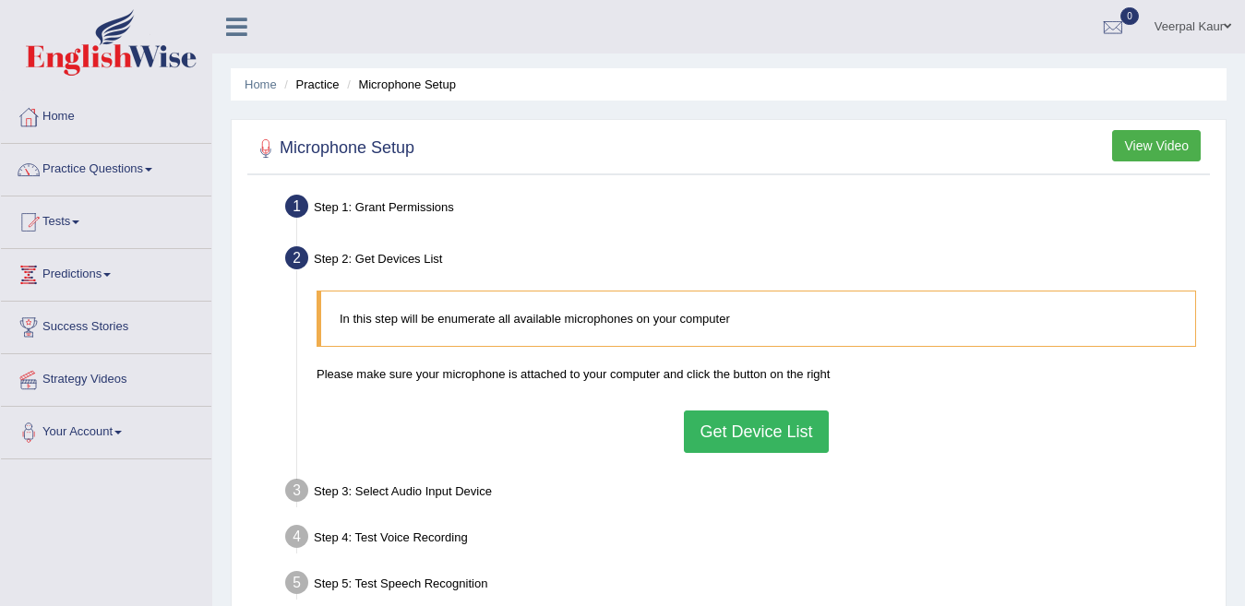
click at [767, 440] on button "Get Device List" at bounding box center [756, 432] width 144 height 42
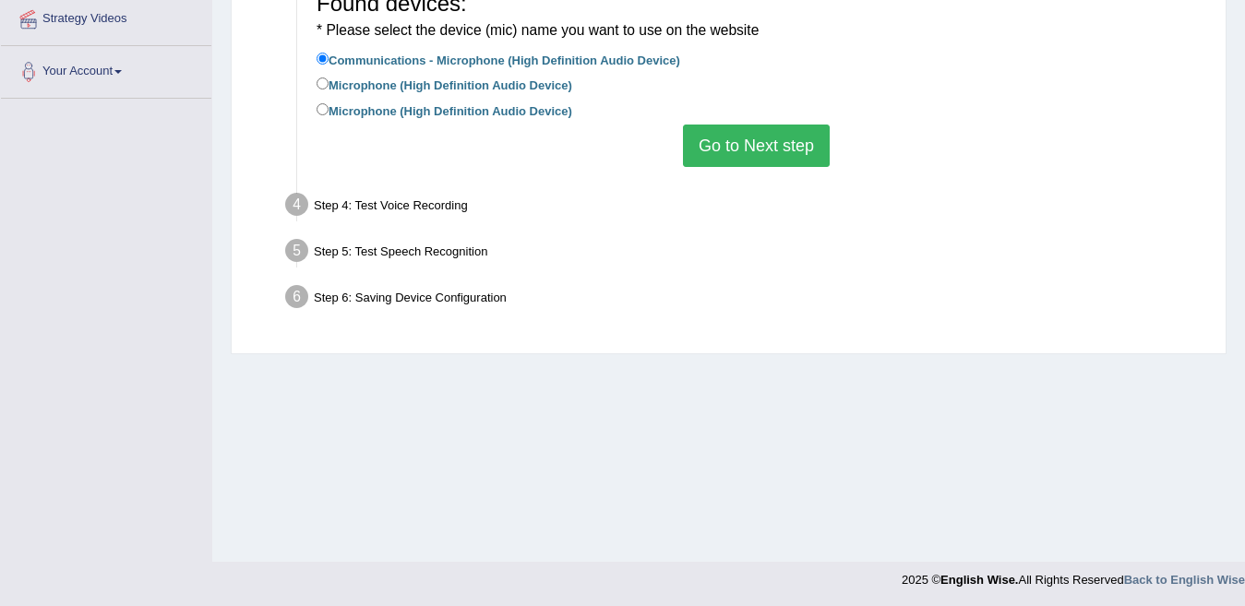
scroll to position [363, 0]
click at [785, 145] on button "Go to Next step" at bounding box center [756, 144] width 147 height 42
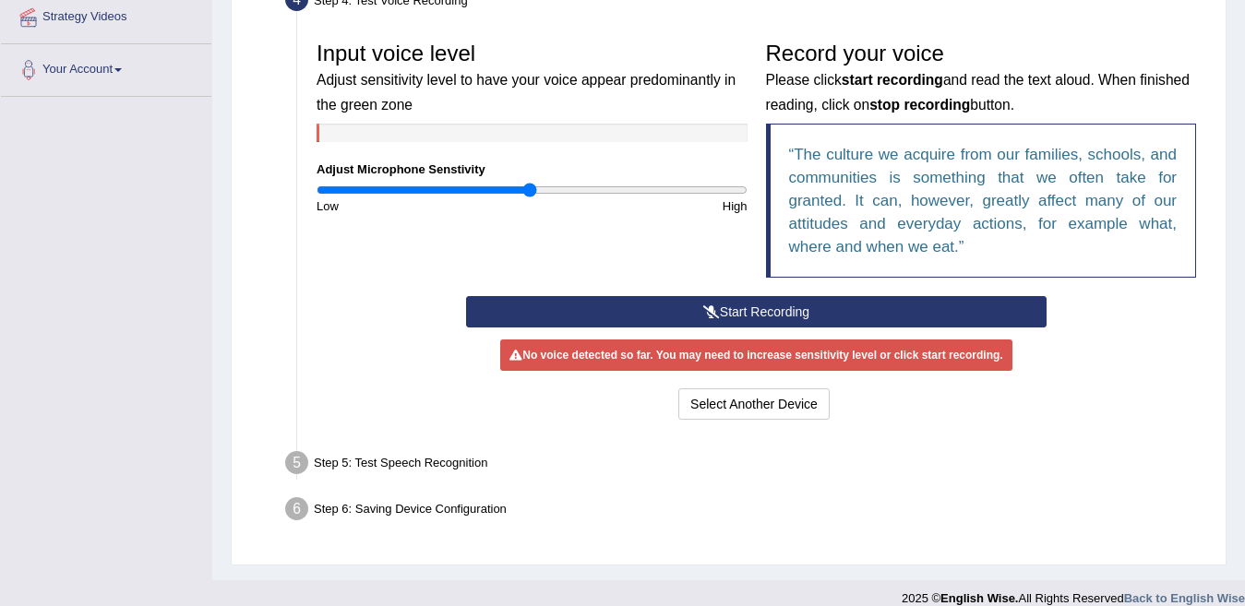
click at [780, 312] on button "Start Recording" at bounding box center [756, 311] width 581 height 31
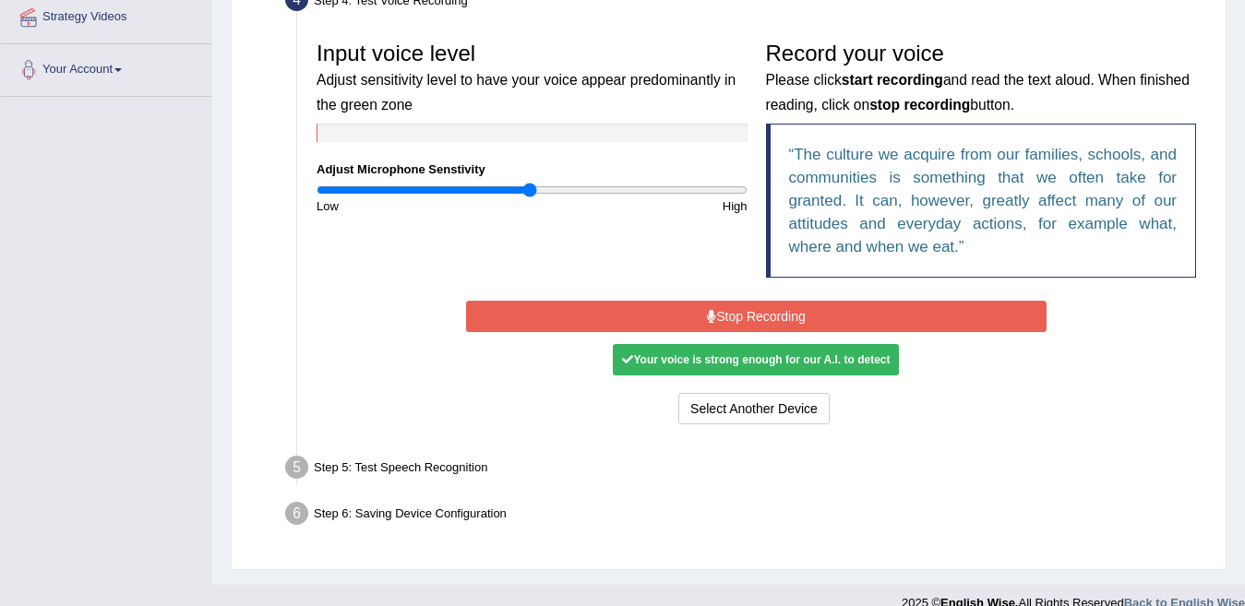
click at [780, 312] on button "Stop Recording" at bounding box center [756, 316] width 581 height 31
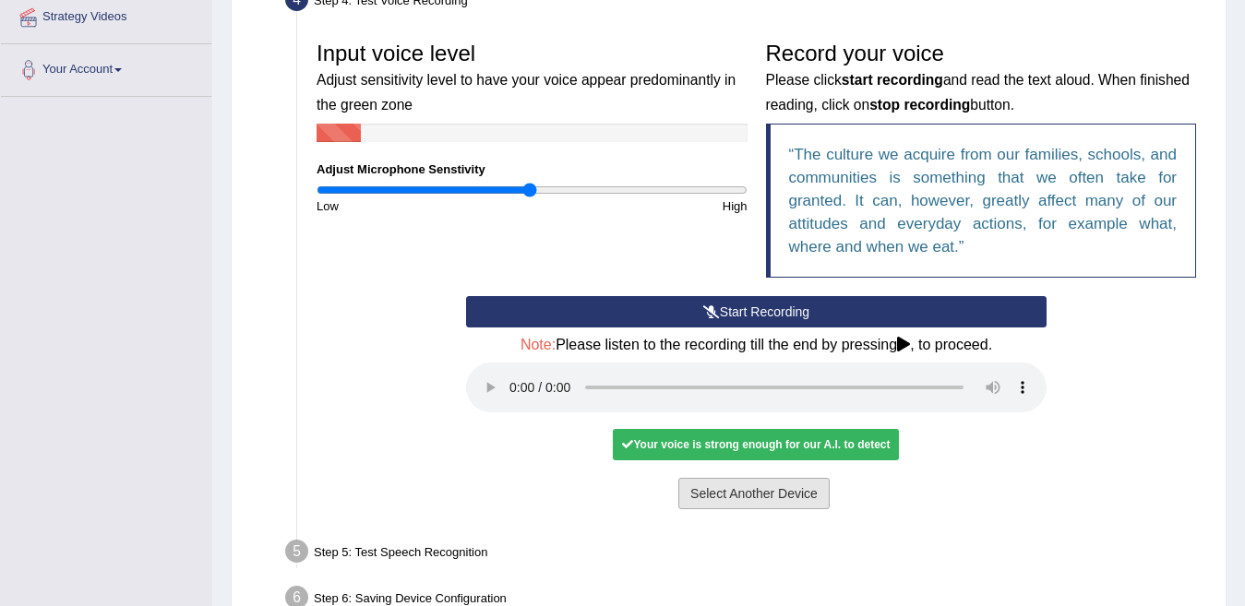
click at [782, 497] on button "Select Another Device" at bounding box center [753, 493] width 151 height 31
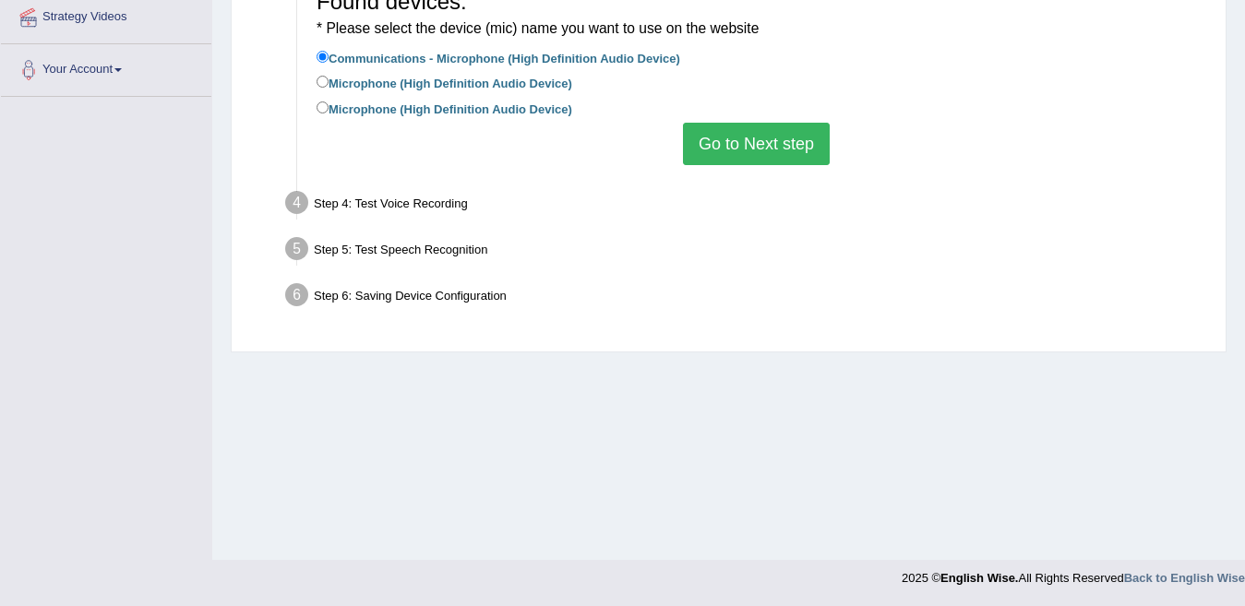
click at [762, 150] on button "Go to Next step" at bounding box center [756, 144] width 147 height 42
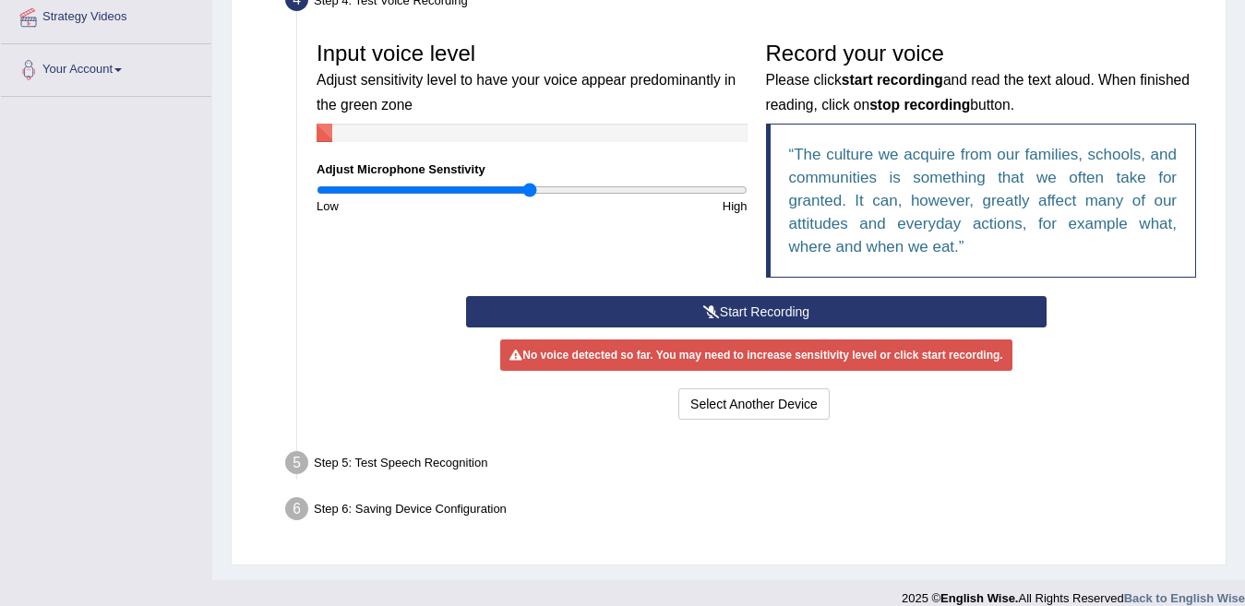
click at [772, 306] on button "Start Recording" at bounding box center [756, 311] width 581 height 31
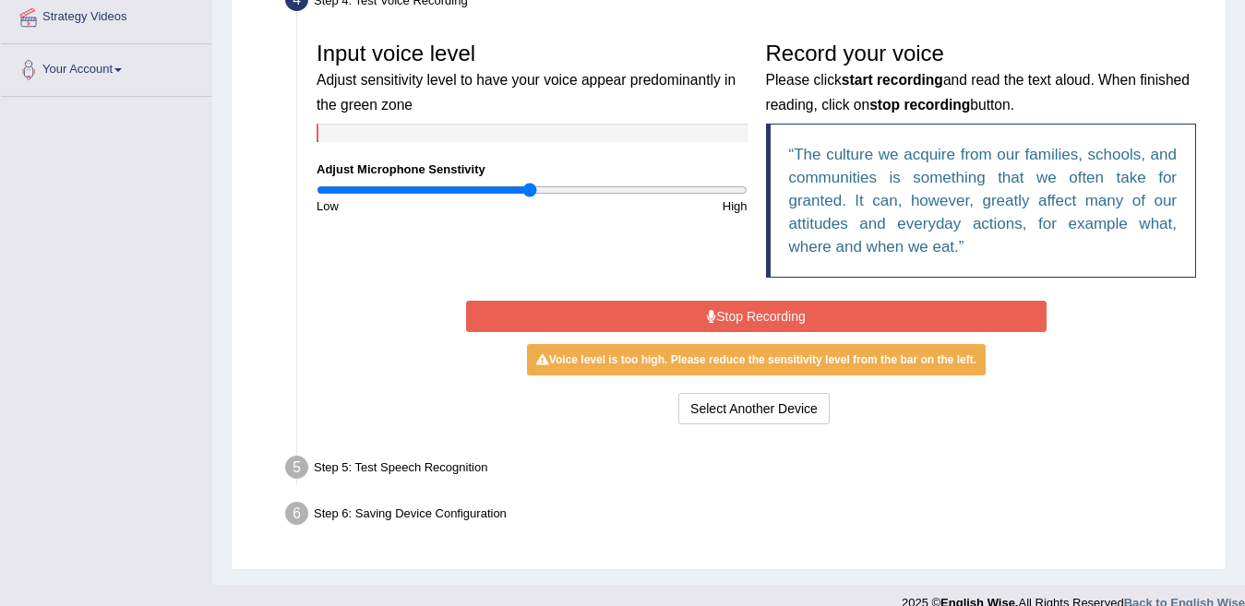
click at [773, 312] on button "Stop Recording" at bounding box center [756, 316] width 581 height 31
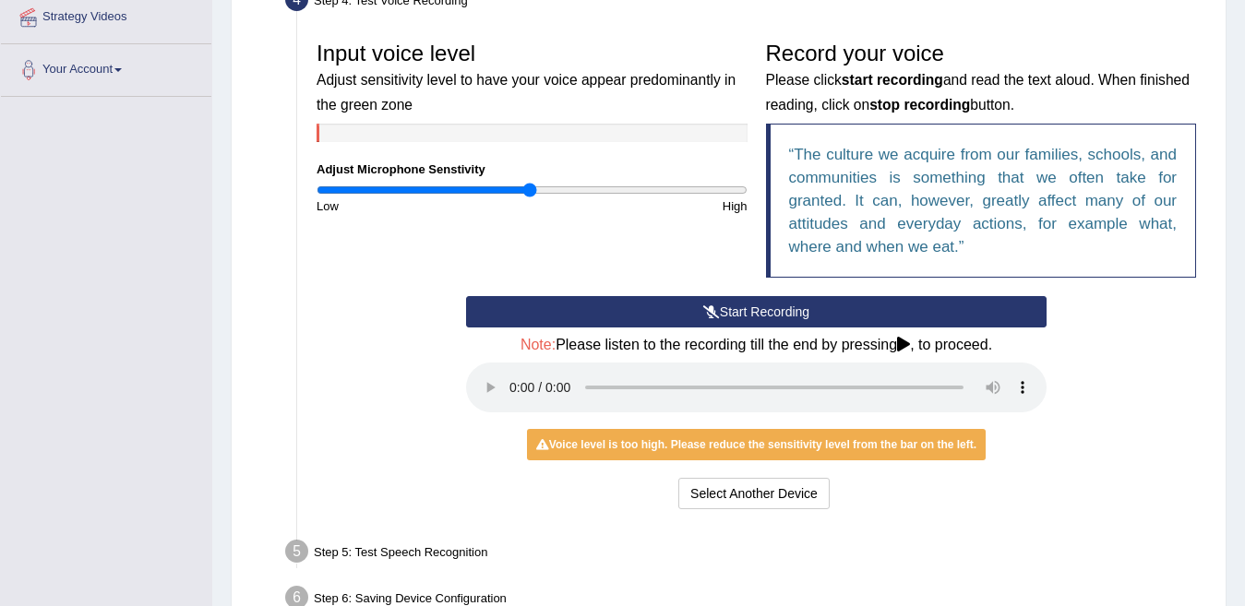
click at [322, 205] on div "Low" at bounding box center [419, 206] width 224 height 18
click at [394, 193] on input "range" at bounding box center [532, 190] width 431 height 15
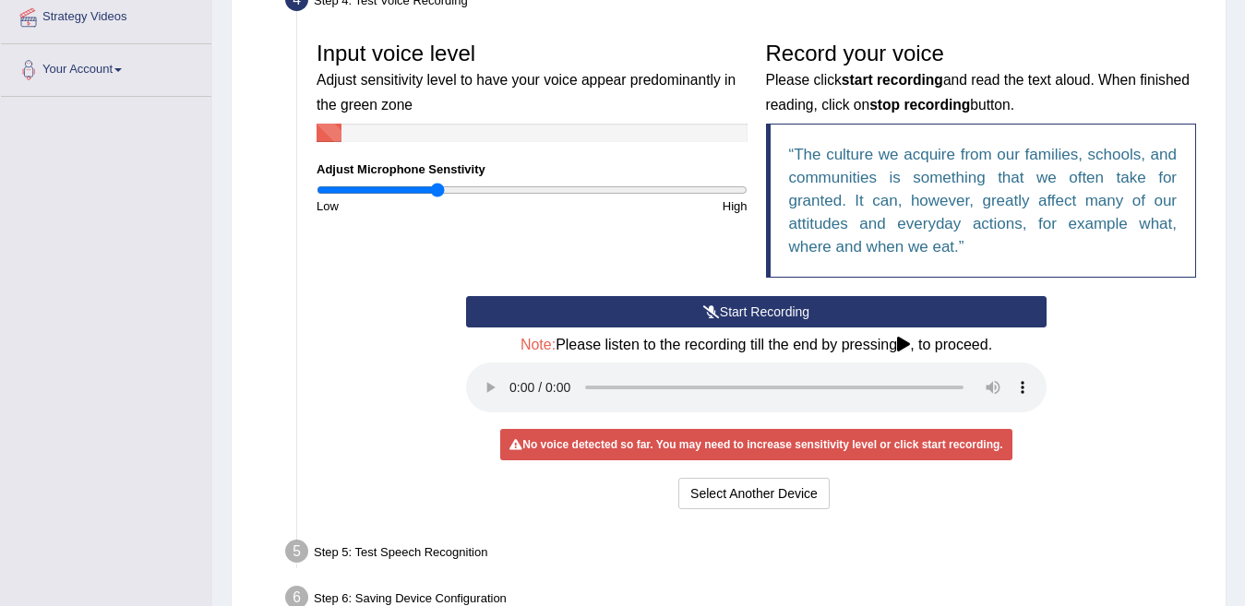
click at [438, 192] on input "range" at bounding box center [532, 190] width 431 height 15
click at [473, 192] on input "range" at bounding box center [532, 190] width 431 height 15
click at [510, 187] on input "range" at bounding box center [532, 190] width 431 height 15
type input "0.98"
click at [524, 187] on input "range" at bounding box center [532, 190] width 431 height 15
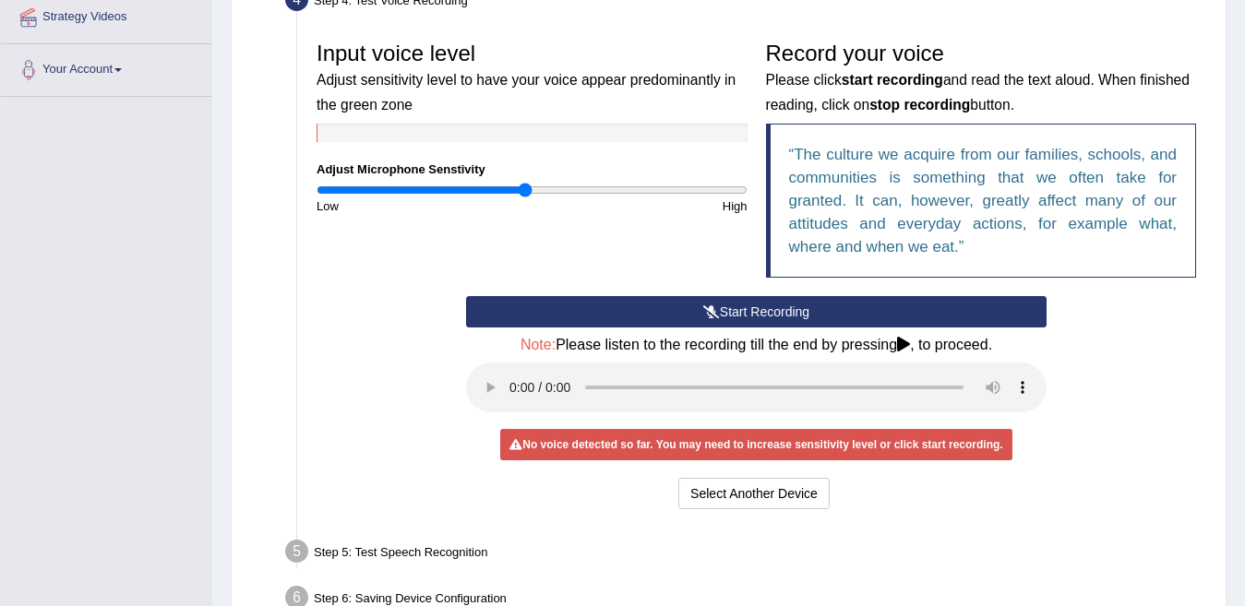
click at [656, 310] on button "Start Recording" at bounding box center [756, 311] width 581 height 31
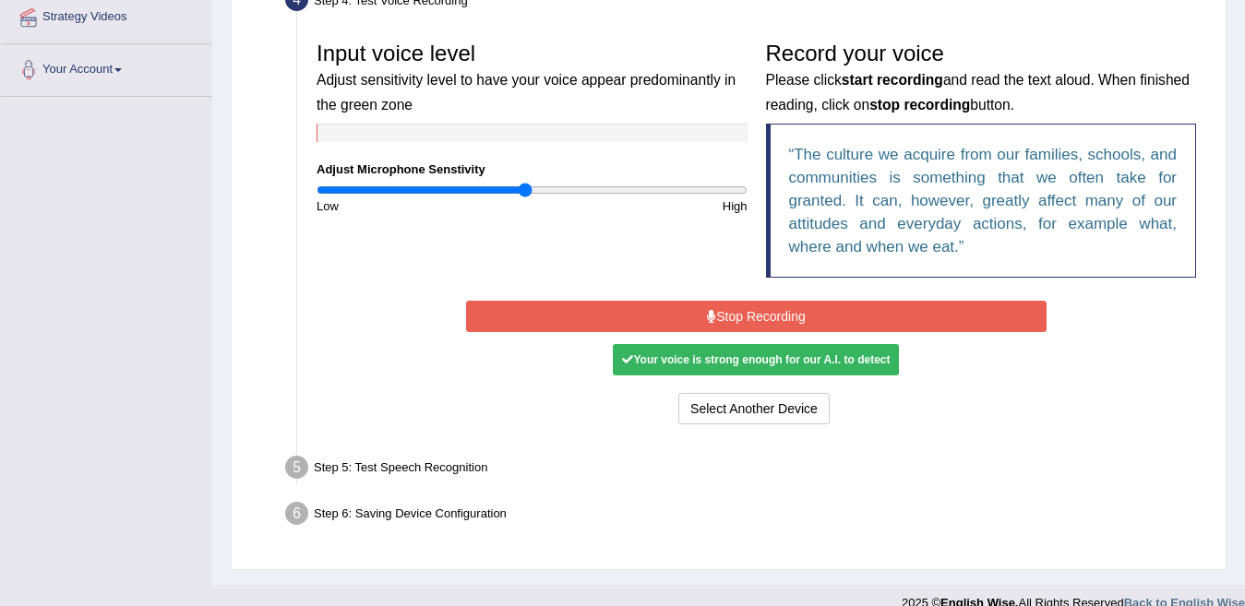
click at [656, 310] on button "Stop Recording" at bounding box center [756, 316] width 581 height 31
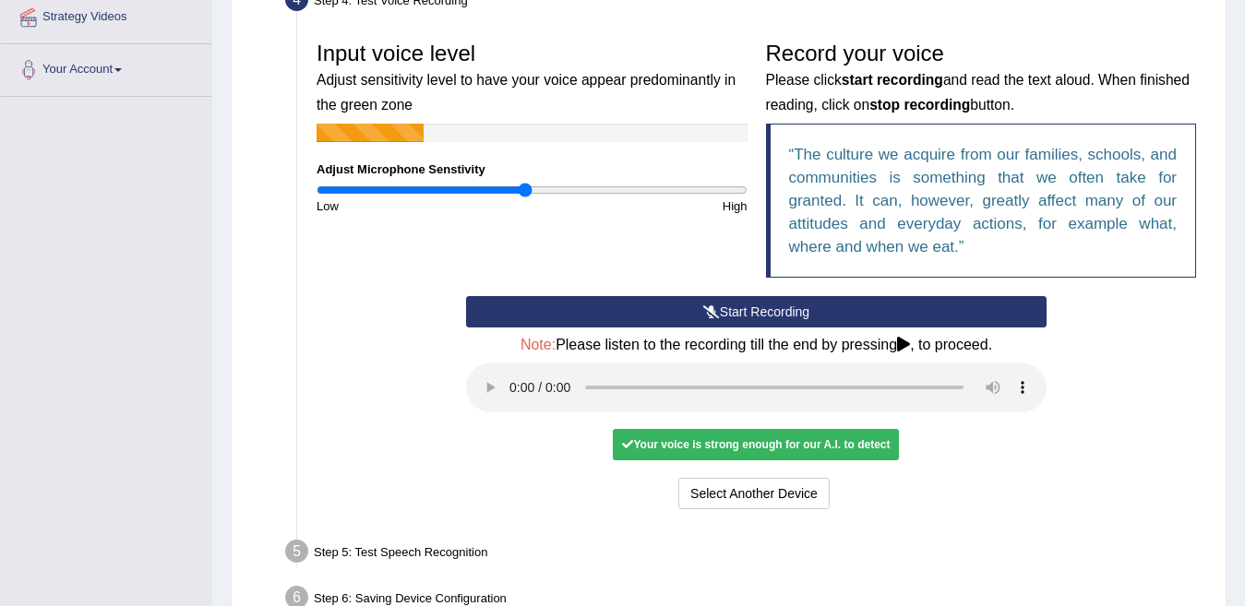
click at [297, 548] on li "Step 5: Test Speech Recognition Text to read The culture we acquire from our fa…" at bounding box center [747, 554] width 916 height 41
click at [775, 494] on button "Select Another Device" at bounding box center [753, 493] width 151 height 31
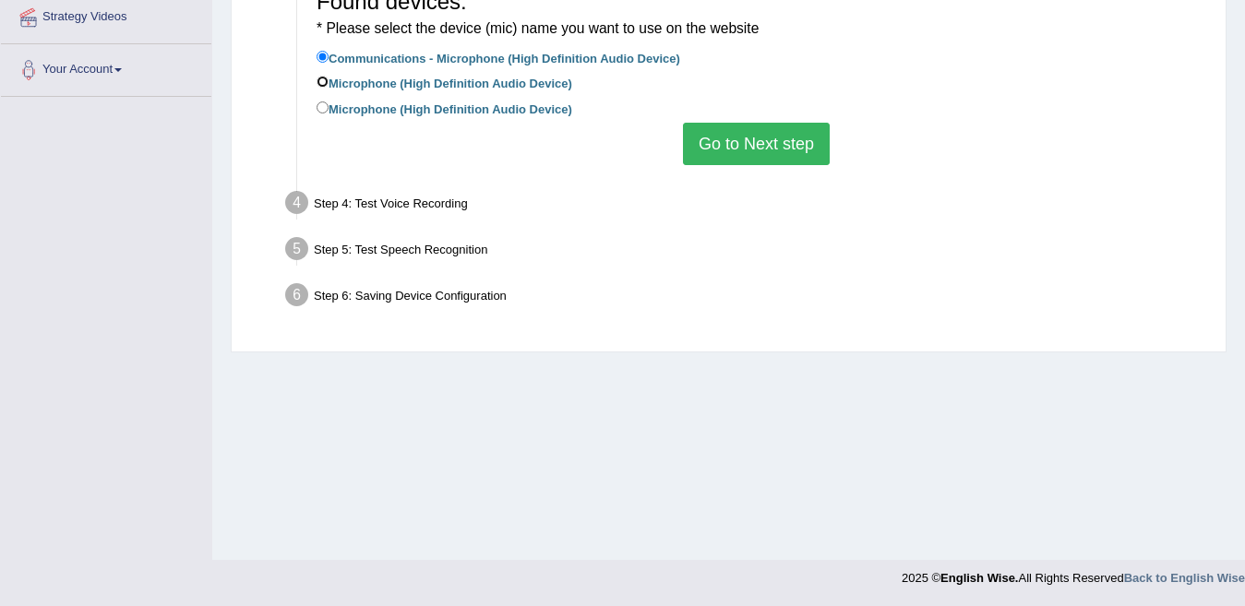
click at [323, 83] on input "Microphone (High Definition Audio Device)" at bounding box center [323, 82] width 12 height 12
radio input "true"
click at [705, 140] on button "Go to Next step" at bounding box center [756, 144] width 147 height 42
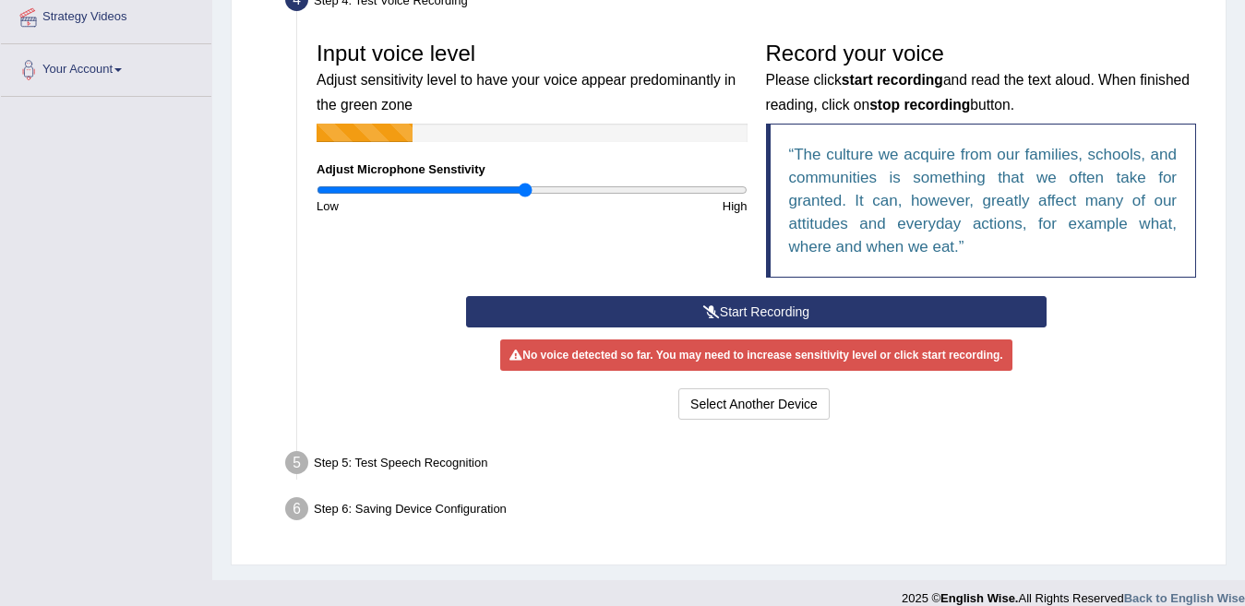
click at [745, 300] on button "Start Recording" at bounding box center [756, 311] width 581 height 31
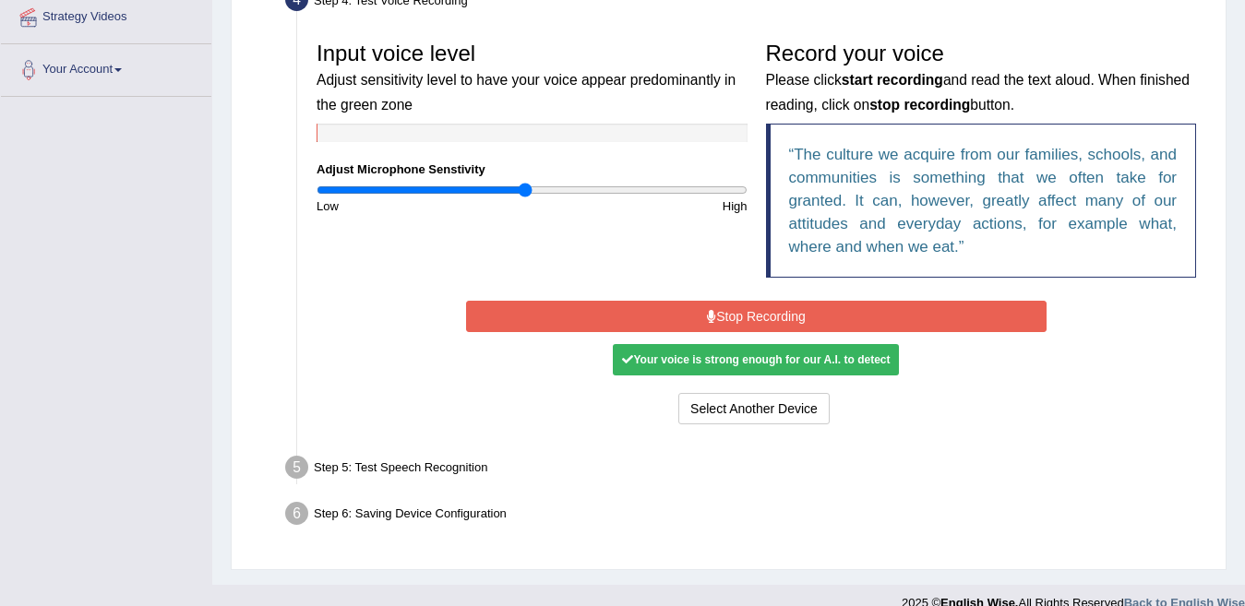
click at [745, 309] on button "Stop Recording" at bounding box center [756, 316] width 581 height 31
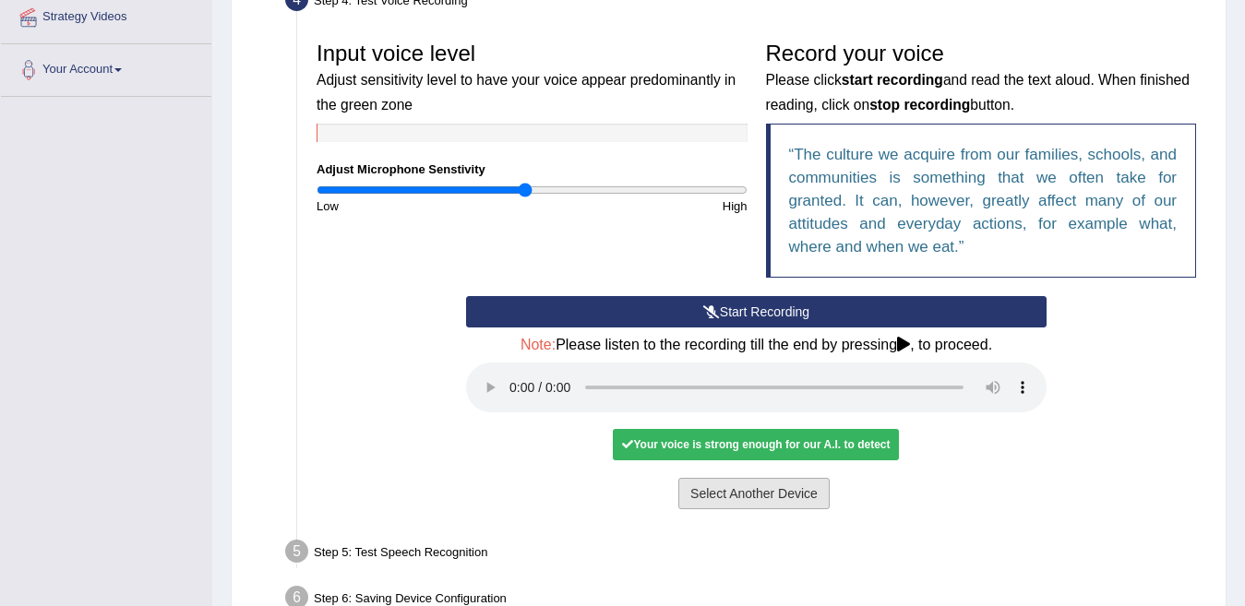
click at [695, 505] on button "Select Another Device" at bounding box center [753, 493] width 151 height 31
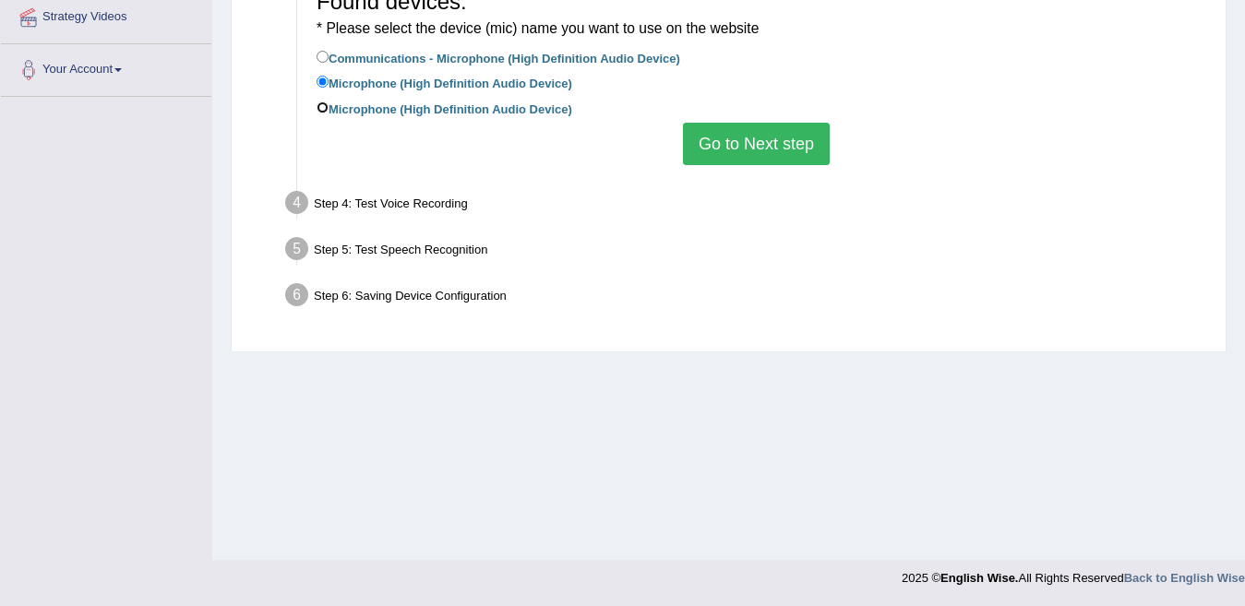
click at [323, 109] on input "Microphone (High Definition Audio Device)" at bounding box center [323, 108] width 12 height 12
radio input "true"
click at [796, 151] on button "Go to Next step" at bounding box center [756, 144] width 147 height 42
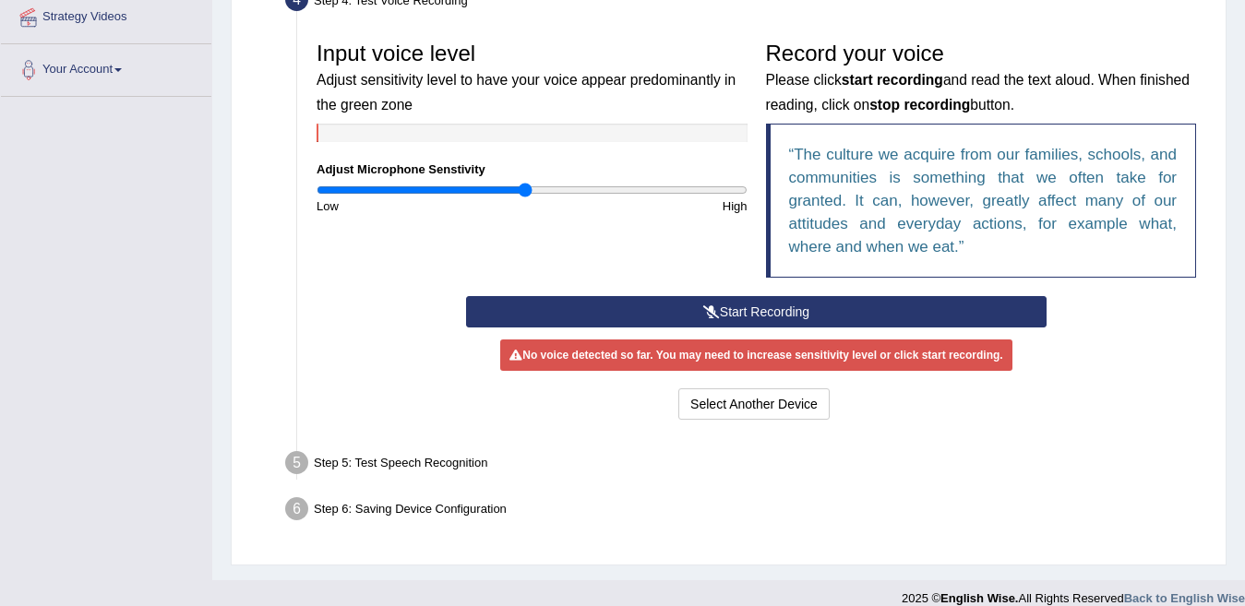
click at [735, 315] on button "Start Recording" at bounding box center [756, 311] width 581 height 31
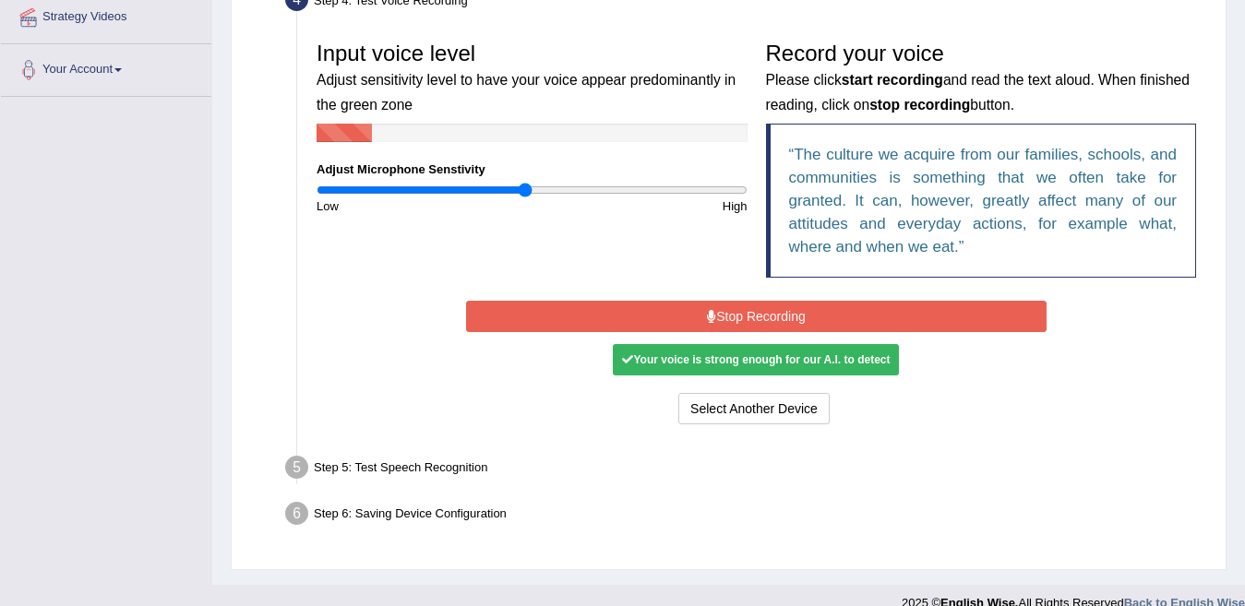
click at [735, 315] on button "Stop Recording" at bounding box center [756, 316] width 581 height 31
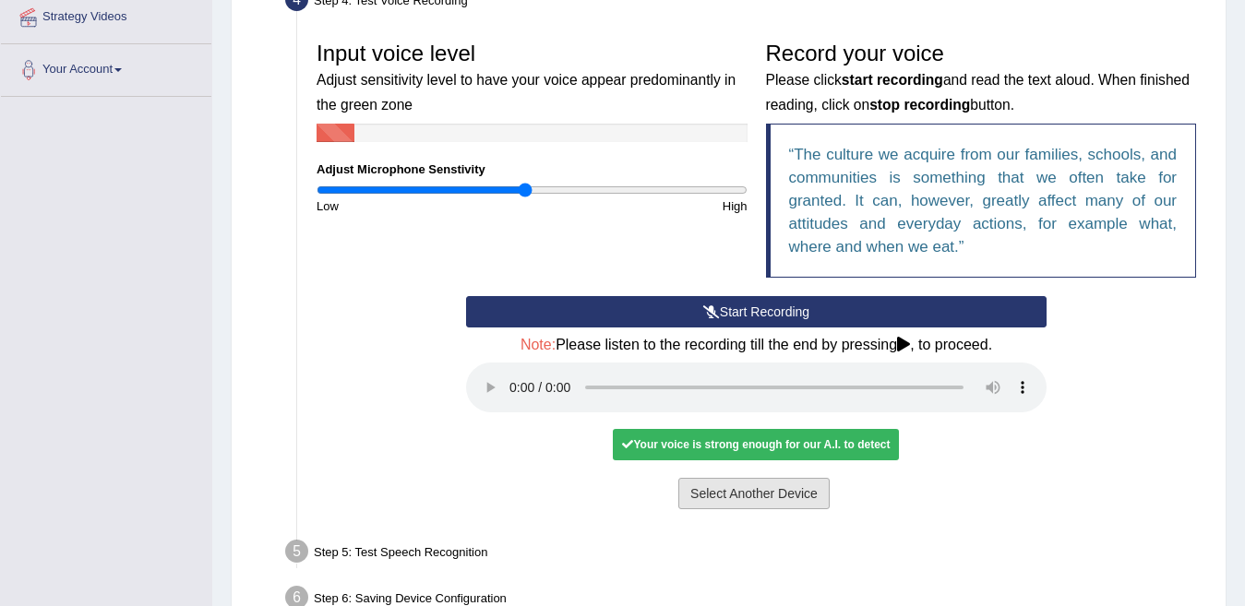
click at [724, 498] on button "Select Another Device" at bounding box center [753, 493] width 151 height 31
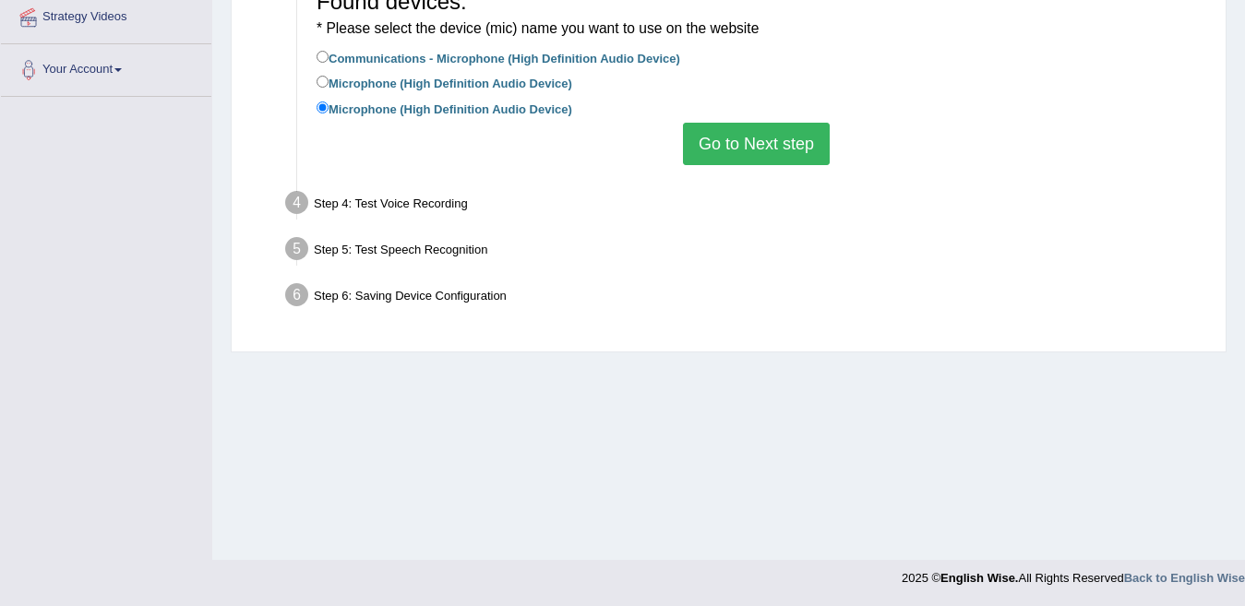
click at [800, 152] on button "Go to Next step" at bounding box center [756, 144] width 147 height 42
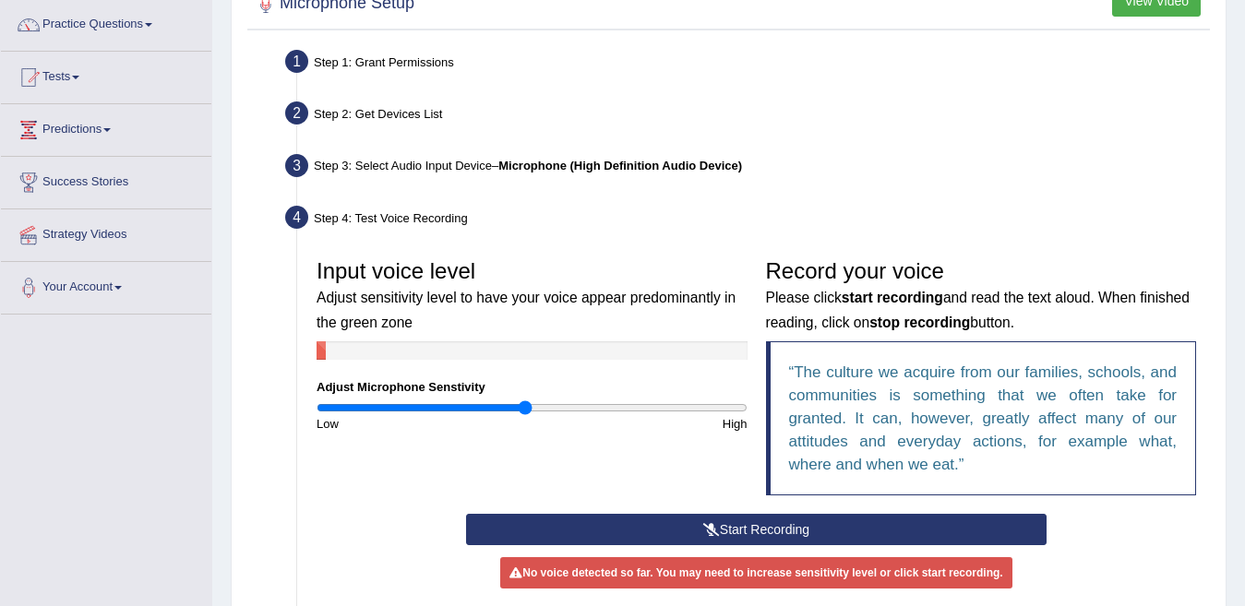
scroll to position [0, 0]
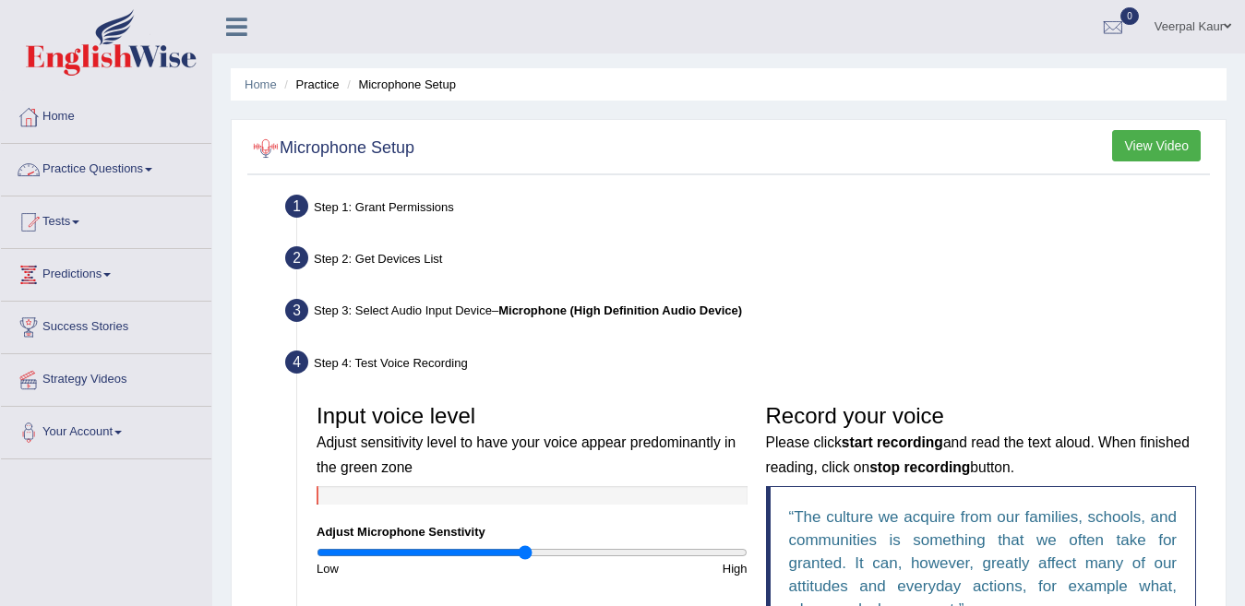
click at [268, 154] on div at bounding box center [266, 149] width 28 height 28
click at [265, 147] on div at bounding box center [266, 149] width 28 height 28
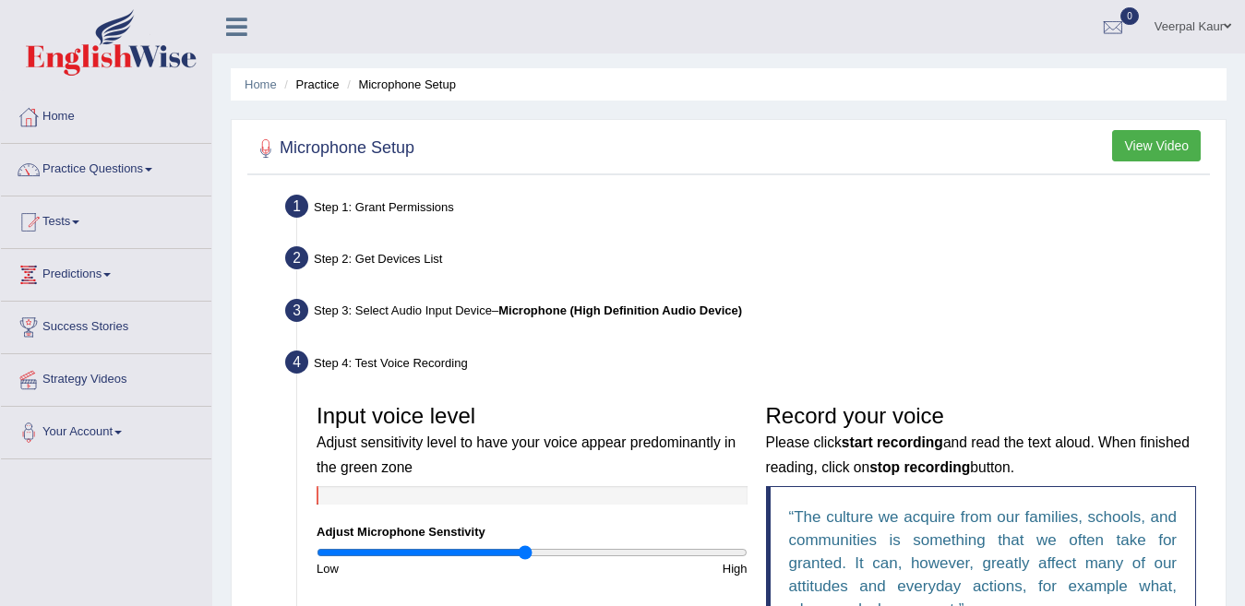
click at [265, 147] on div at bounding box center [266, 149] width 28 height 28
click at [406, 86] on li "Microphone Setup" at bounding box center [399, 85] width 114 height 18
click at [436, 84] on li "Microphone Setup" at bounding box center [399, 85] width 114 height 18
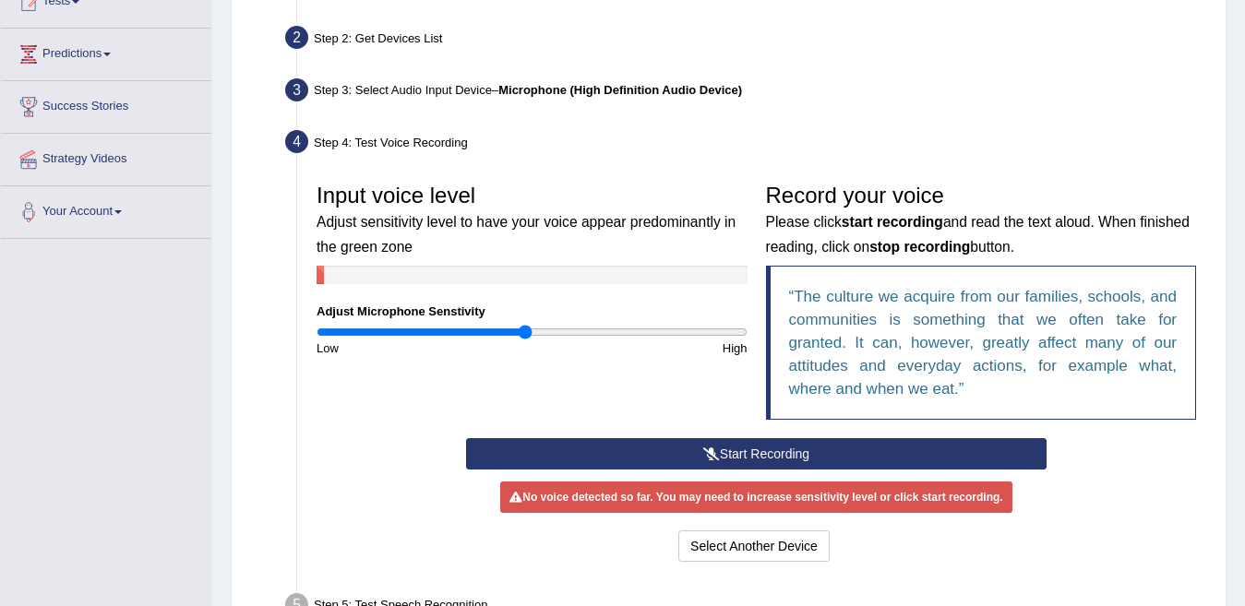
scroll to position [222, 0]
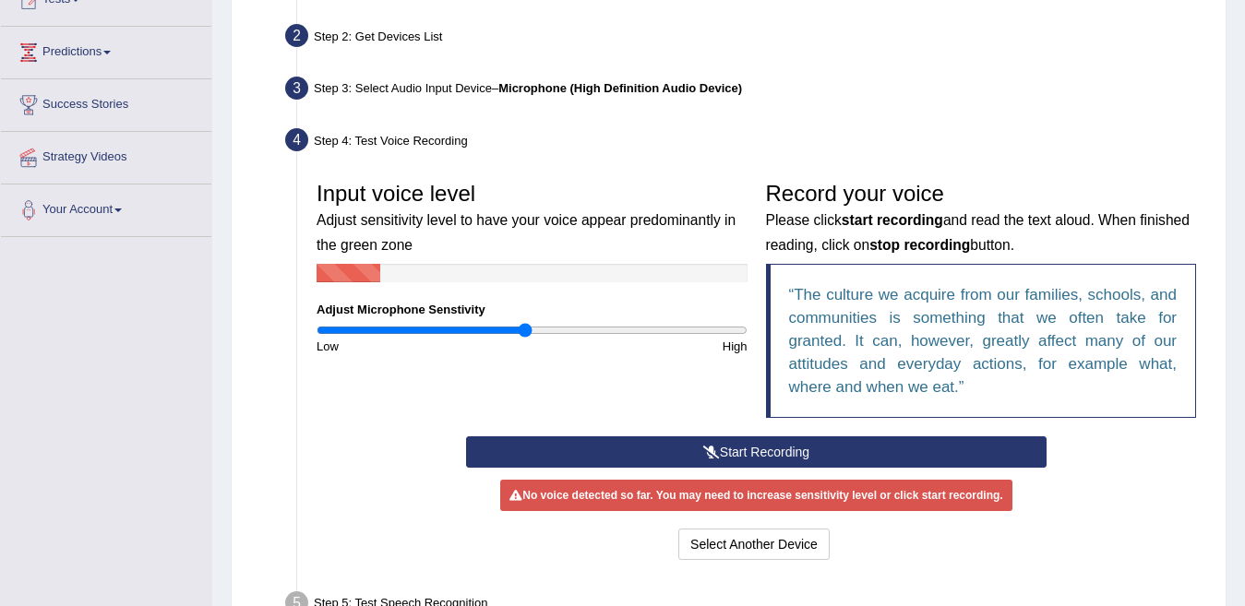
click at [744, 448] on button "Start Recording" at bounding box center [756, 452] width 581 height 31
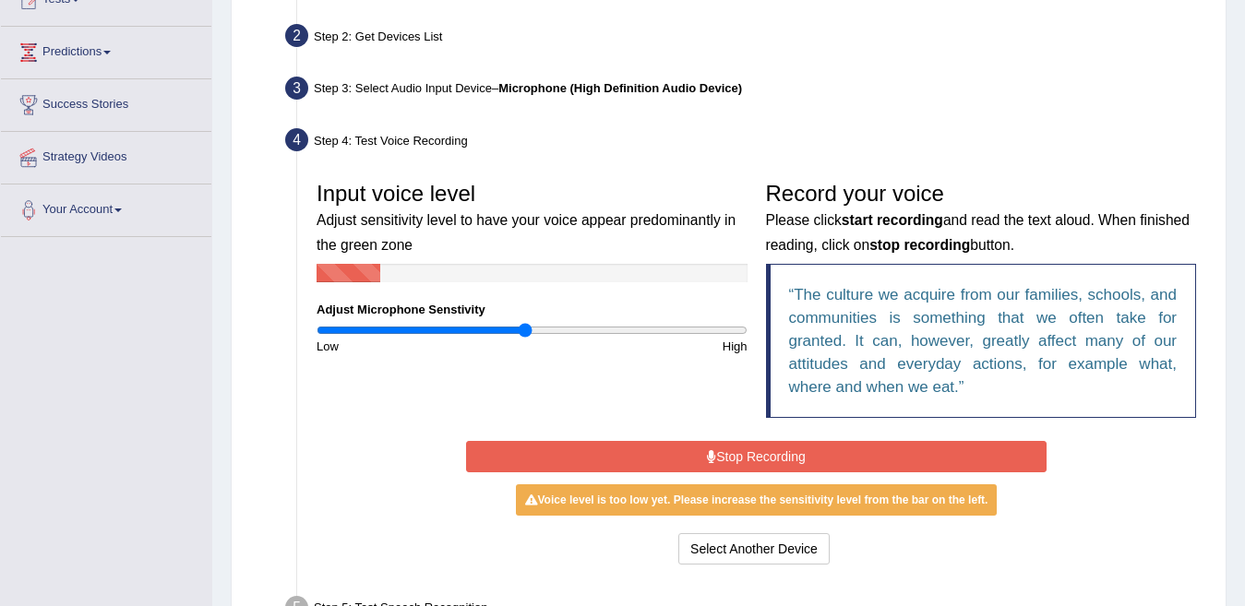
click at [744, 448] on button "Stop Recording" at bounding box center [756, 456] width 581 height 31
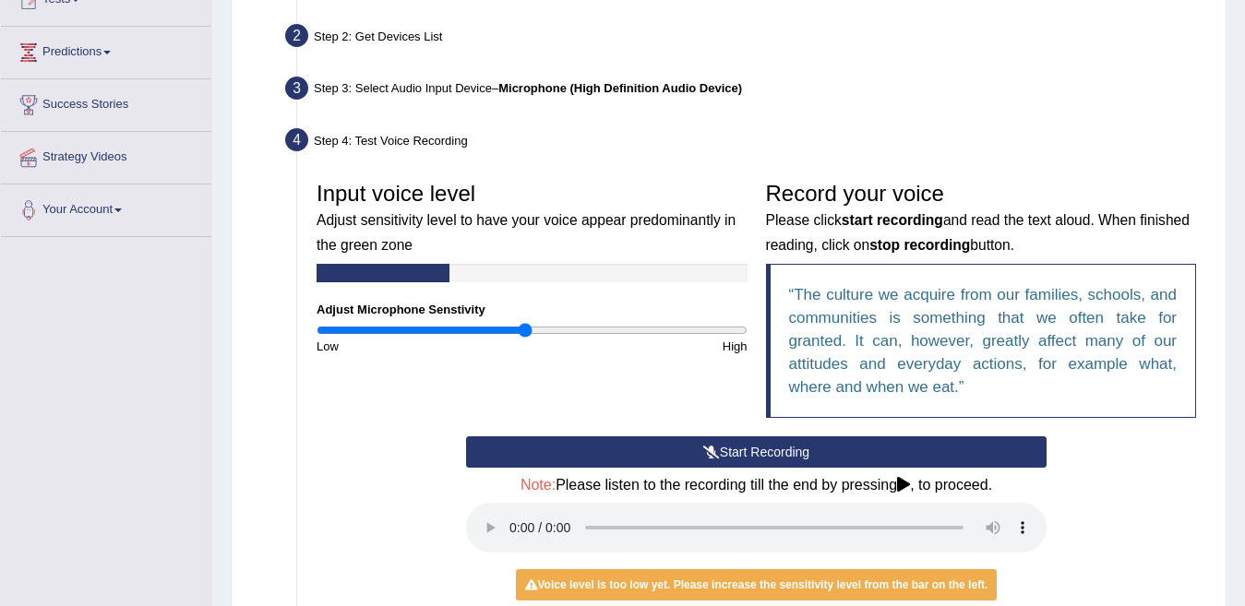
click at [744, 448] on button "Start Recording" at bounding box center [756, 452] width 581 height 31
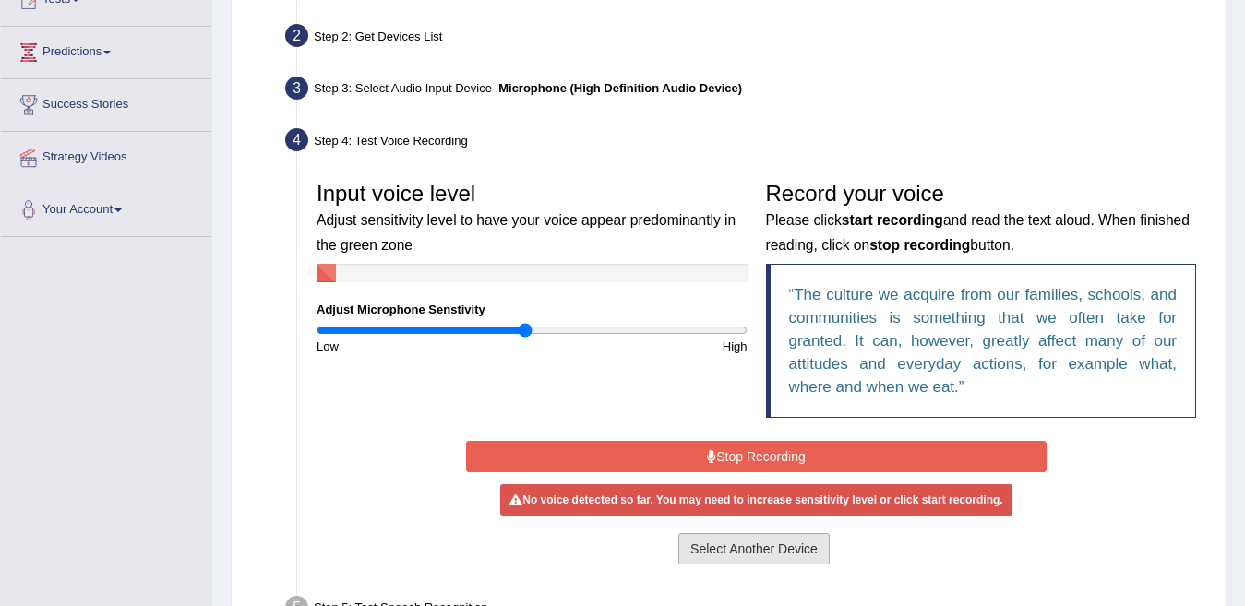
click at [740, 549] on button "Select Another Device" at bounding box center [753, 548] width 151 height 31
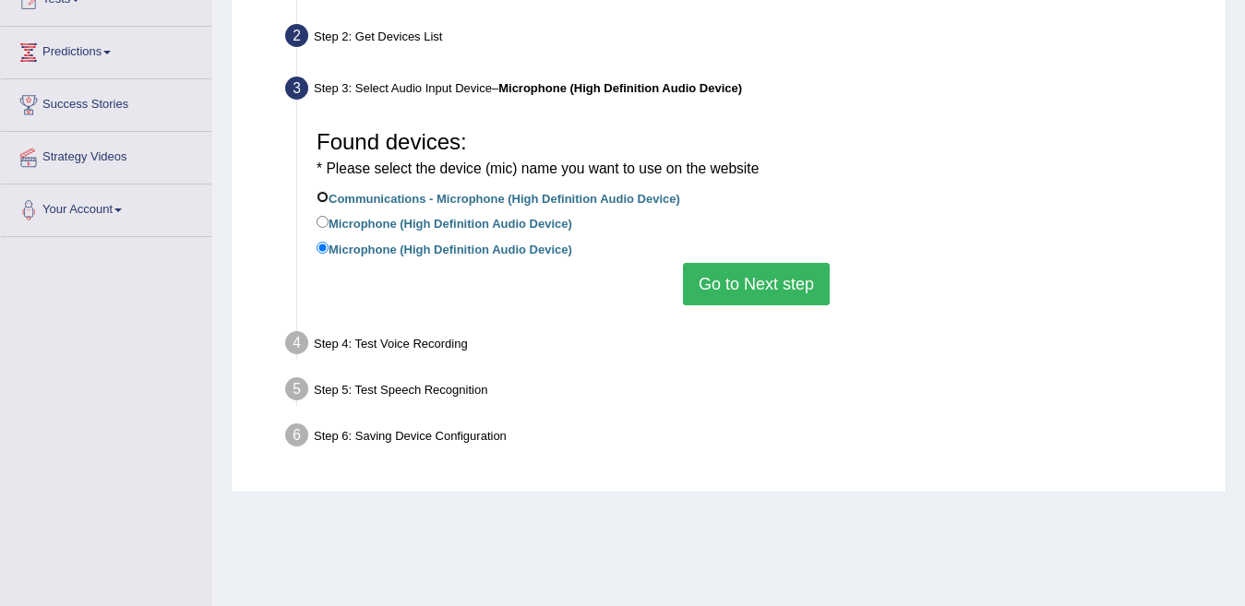
click at [322, 198] on input "Communications - Microphone (High Definition Audio Device)" at bounding box center [323, 197] width 12 height 12
radio input "true"
click at [770, 278] on button "Go to Next step" at bounding box center [756, 284] width 147 height 42
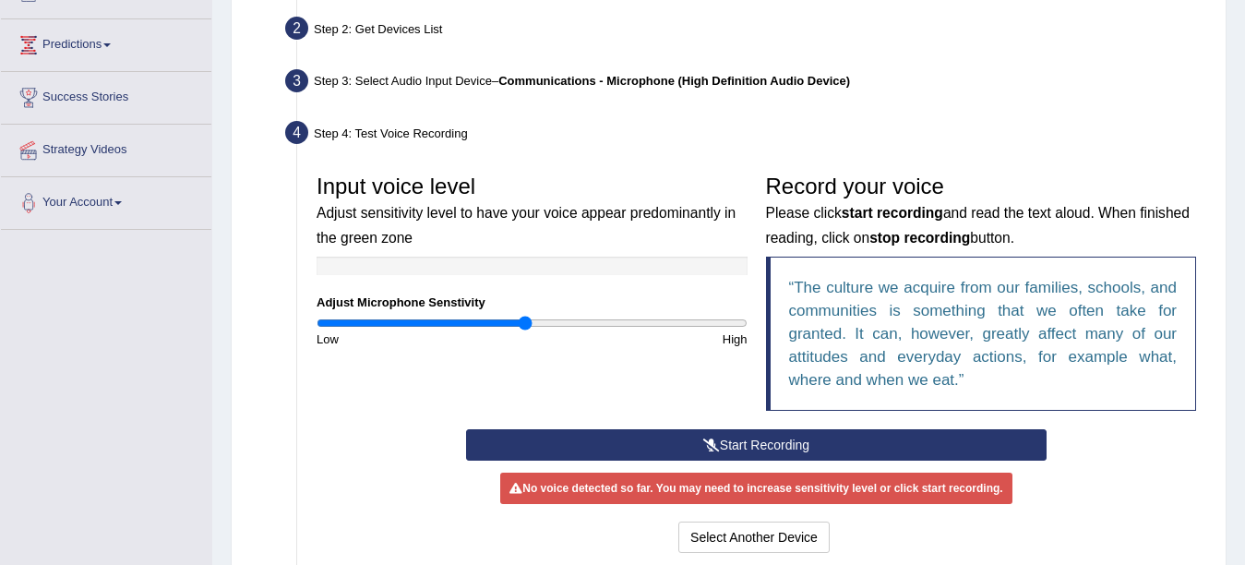
scroll to position [248, 0]
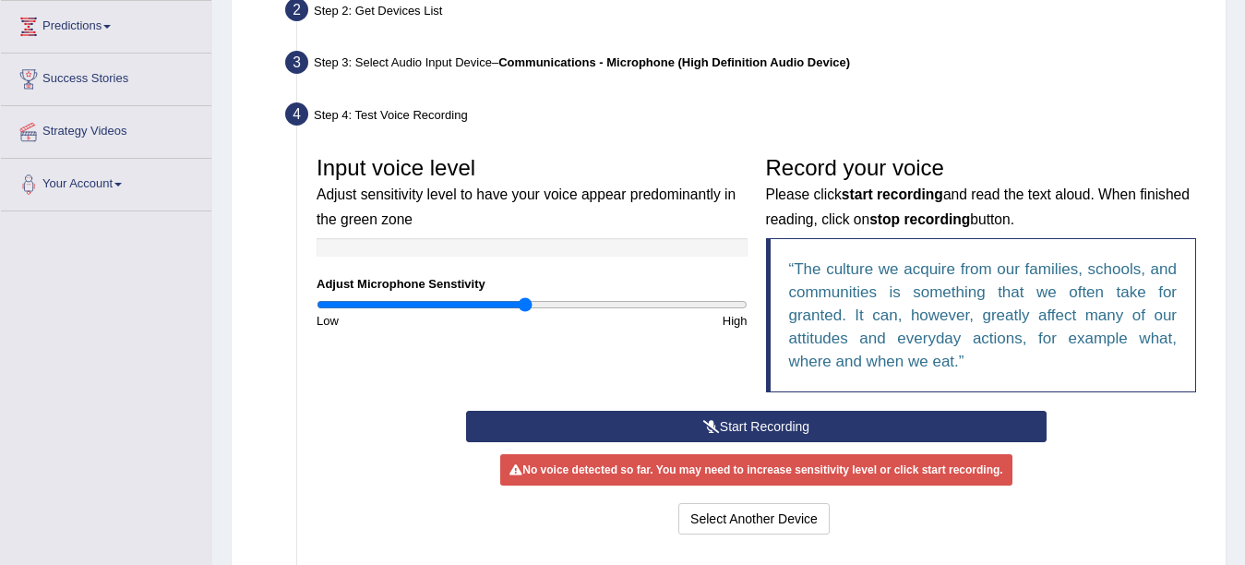
click at [796, 427] on button "Start Recording" at bounding box center [756, 426] width 581 height 31
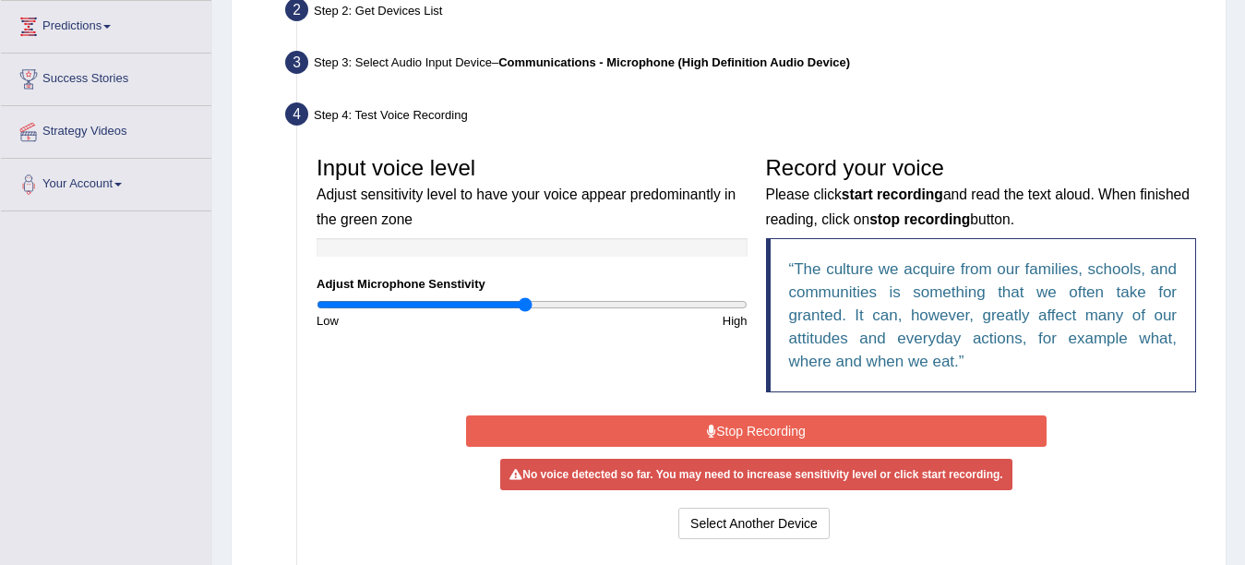
click at [796, 427] on button "Stop Recording" at bounding box center [756, 430] width 581 height 31
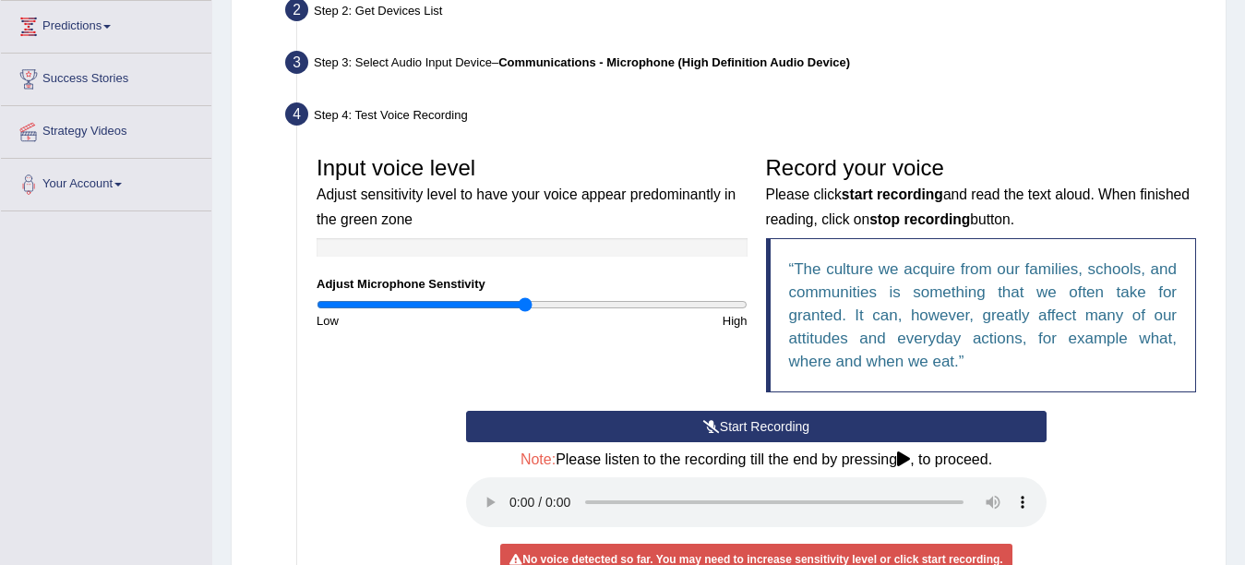
click at [796, 427] on button "Start Recording" at bounding box center [756, 426] width 581 height 31
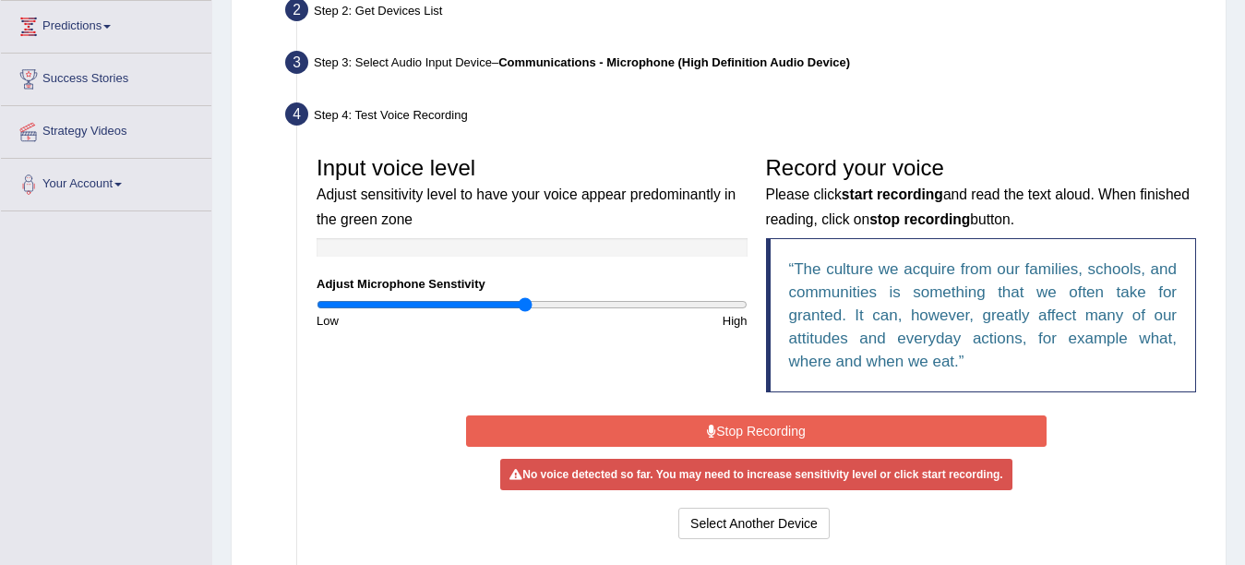
click at [796, 427] on button "Stop Recording" at bounding box center [756, 430] width 581 height 31
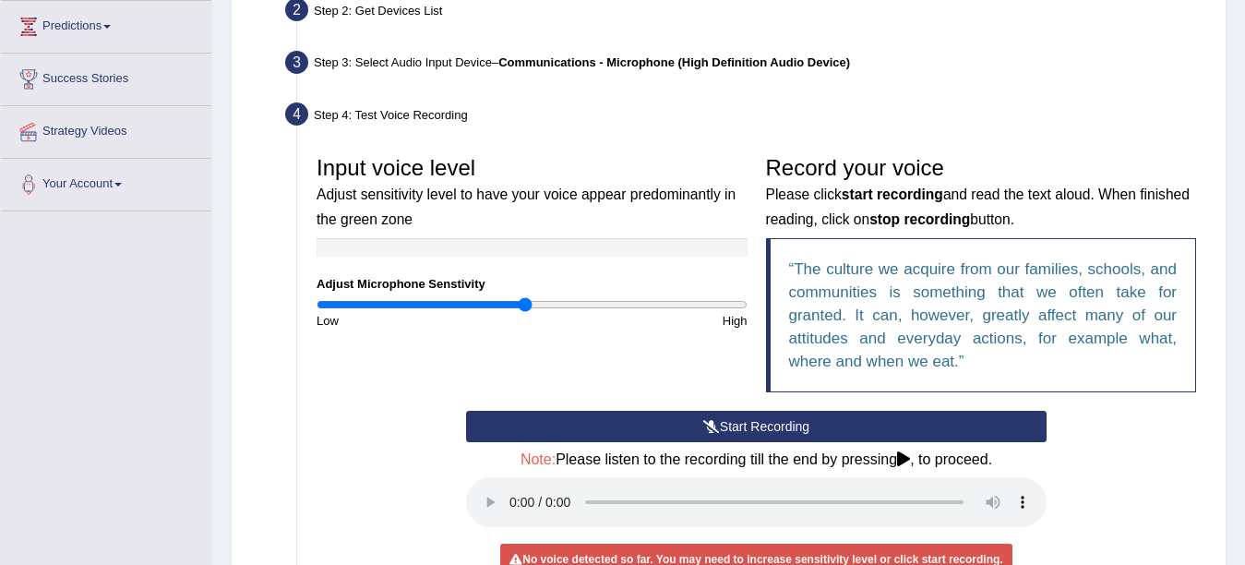
click at [888, 99] on div "Step 4: Test Voice Recording" at bounding box center [747, 117] width 940 height 41
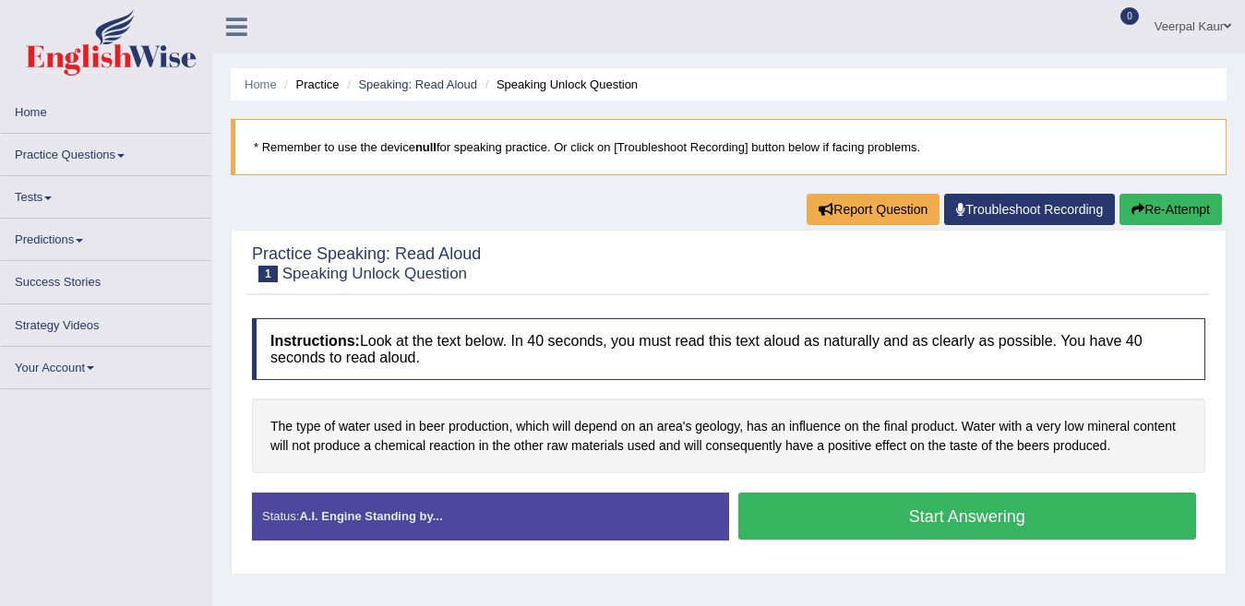
click at [1226, 29] on span at bounding box center [1227, 26] width 7 height 12
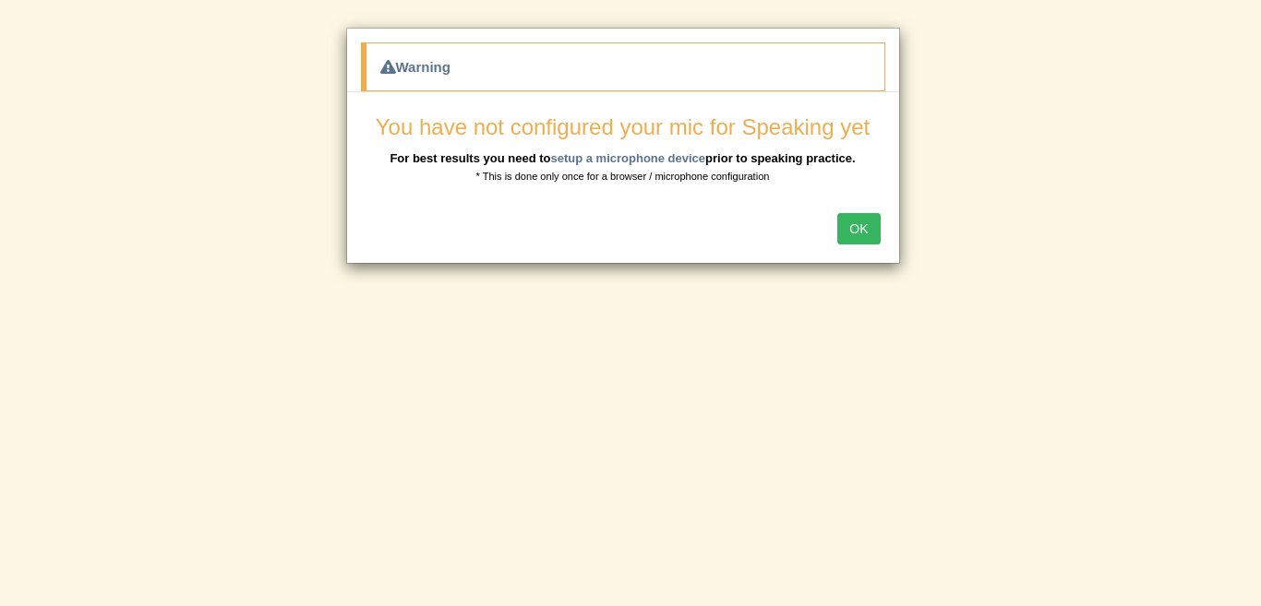
click at [868, 216] on button "OK" at bounding box center [858, 228] width 42 height 31
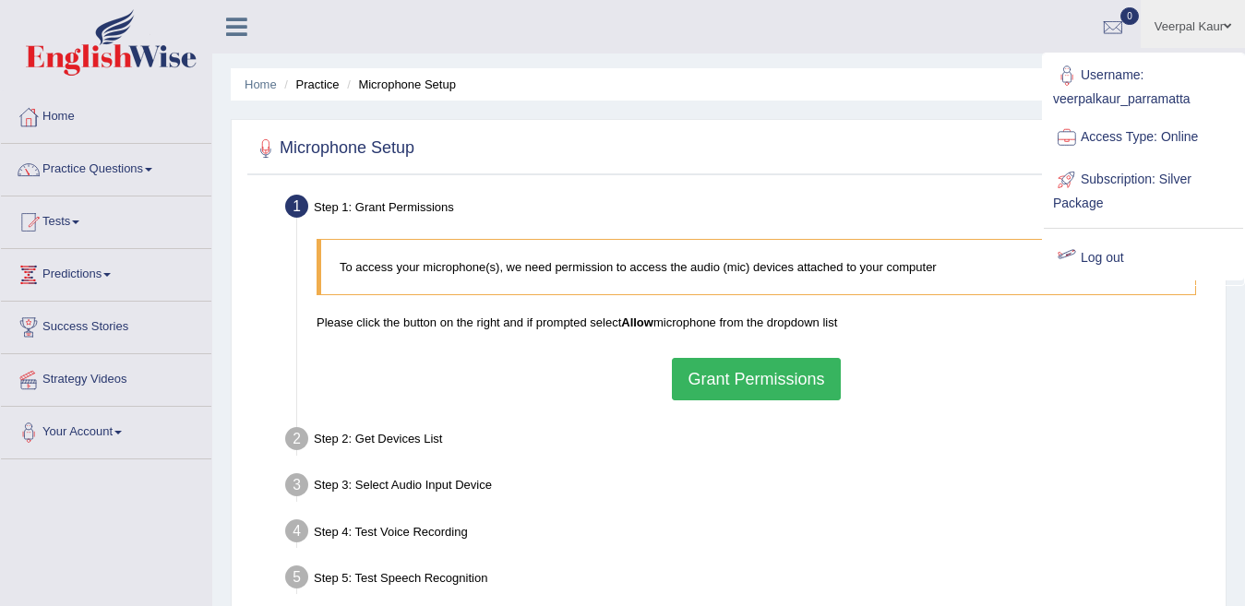
click at [1085, 258] on link "Log out" at bounding box center [1143, 258] width 199 height 42
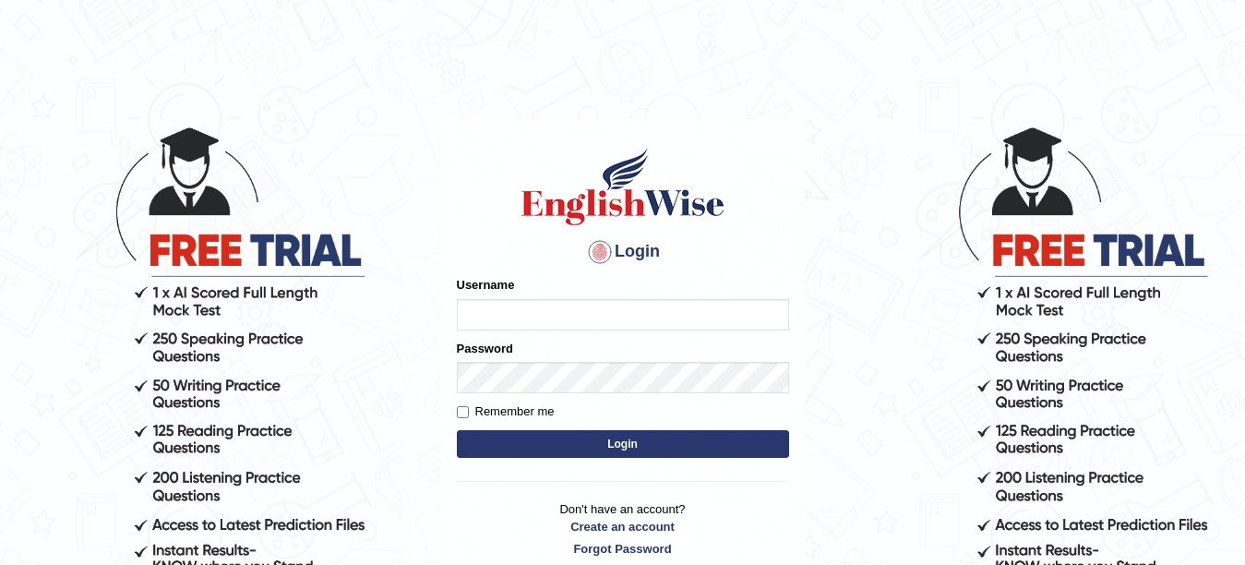
type input "veerpalkaur_parramatta"
click at [649, 445] on button "Login" at bounding box center [623, 444] width 332 height 28
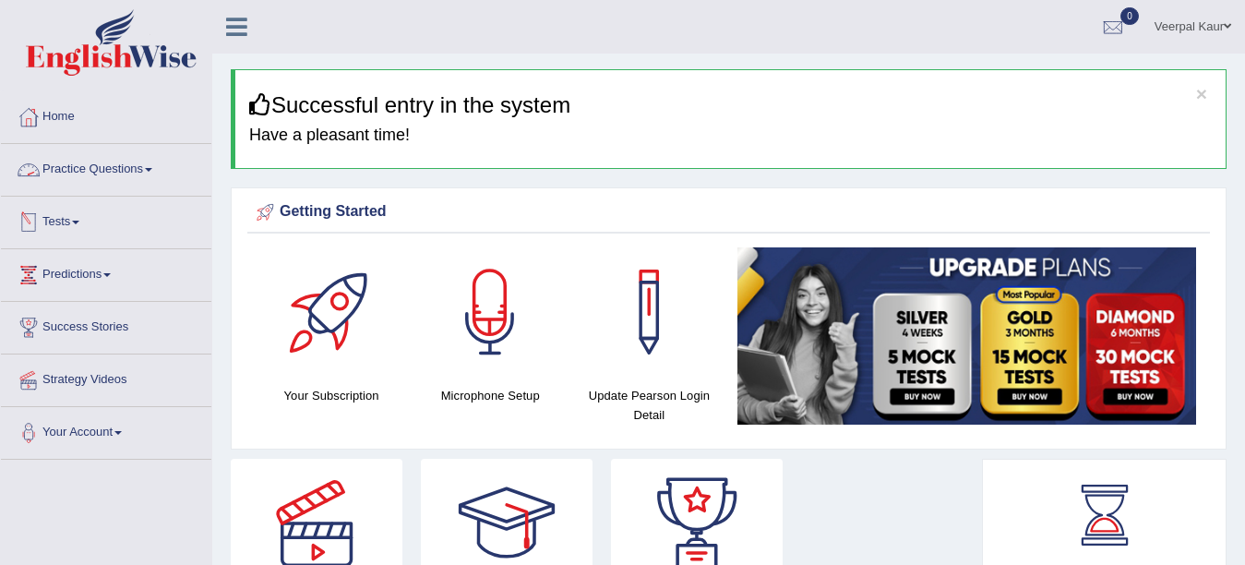
click at [110, 165] on link "Practice Questions" at bounding box center [106, 167] width 210 height 46
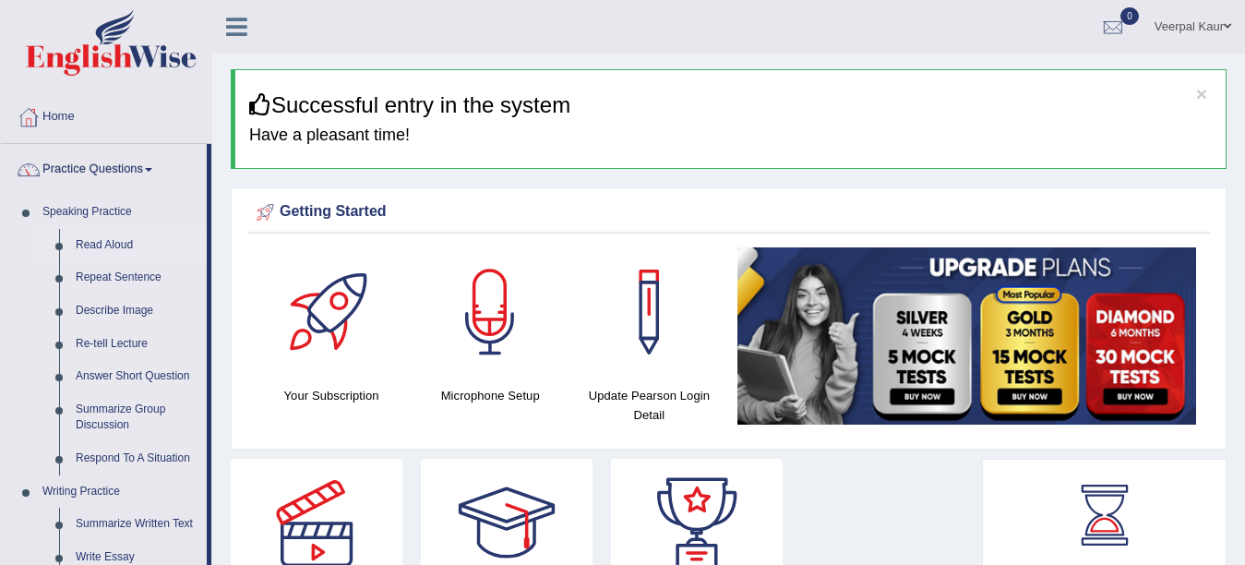
click at [110, 245] on link "Read Aloud" at bounding box center [136, 245] width 139 height 33
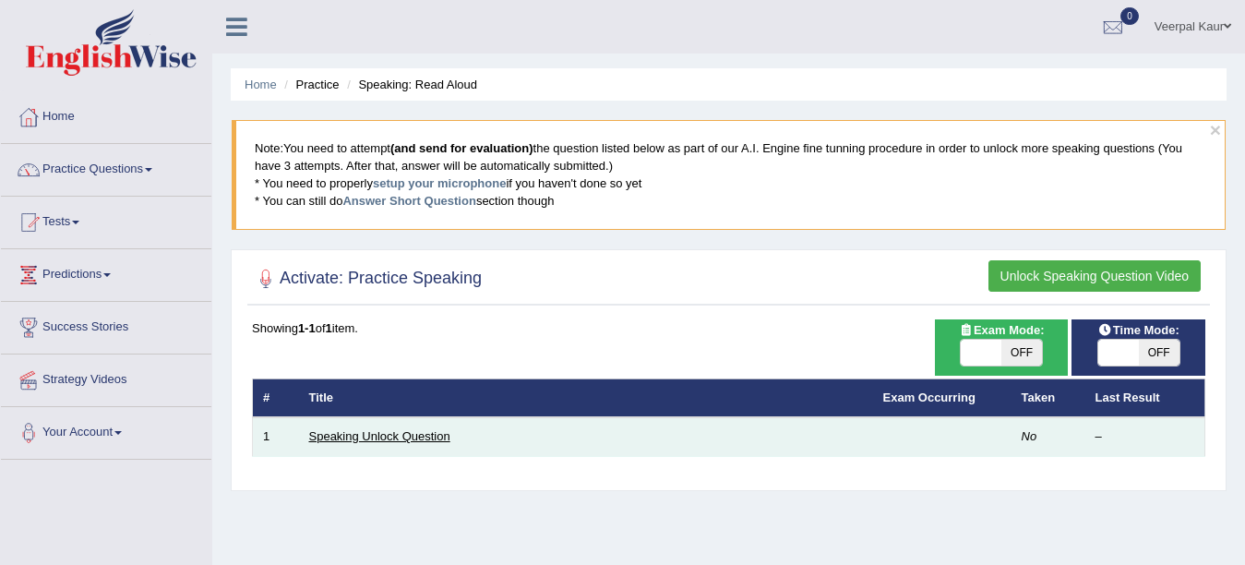
click at [382, 441] on link "Speaking Unlock Question" at bounding box center [379, 436] width 141 height 14
